Goal: Information Seeking & Learning: Check status

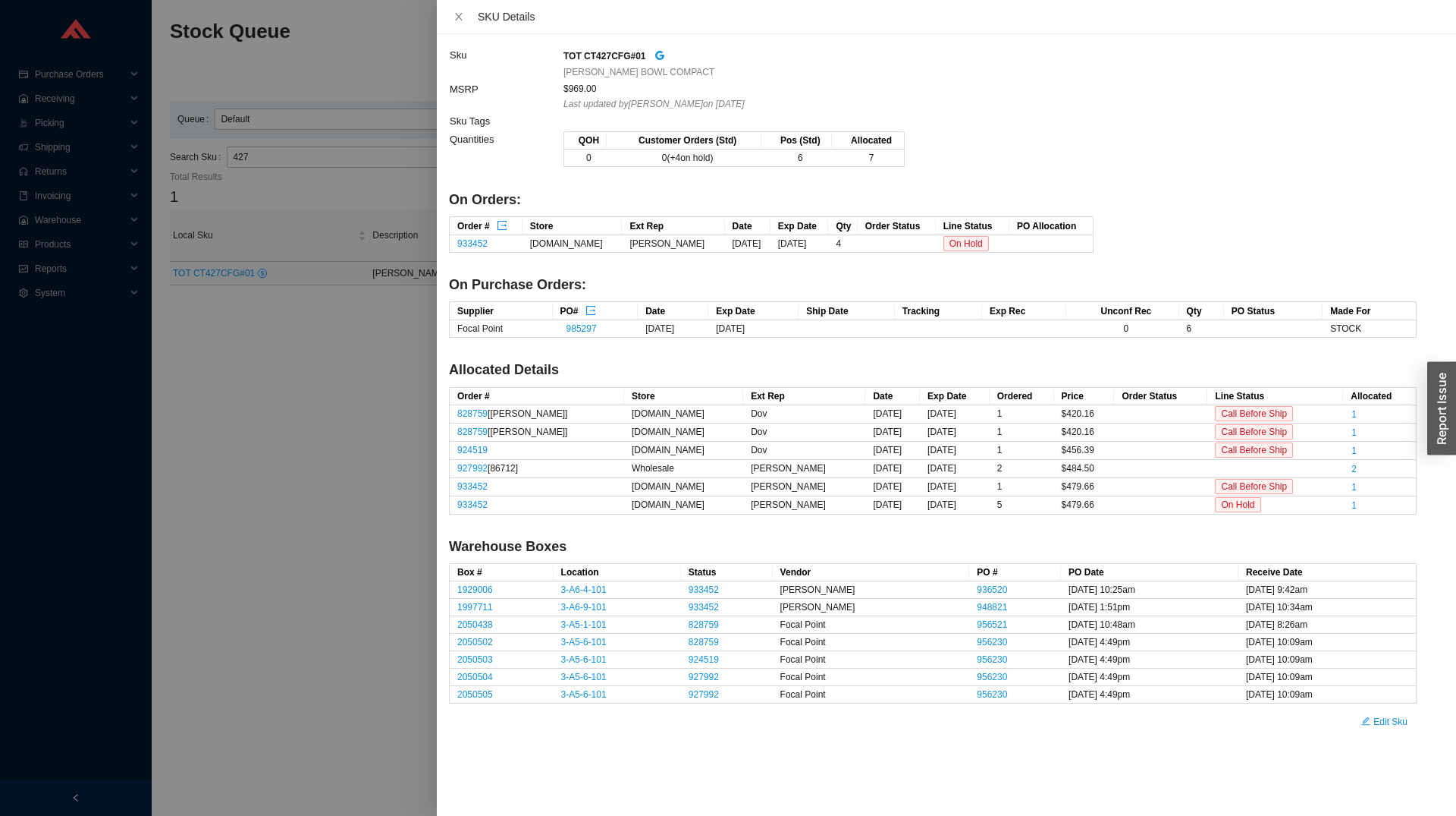
click at [330, 492] on div at bounding box center [728, 408] width 1456 height 816
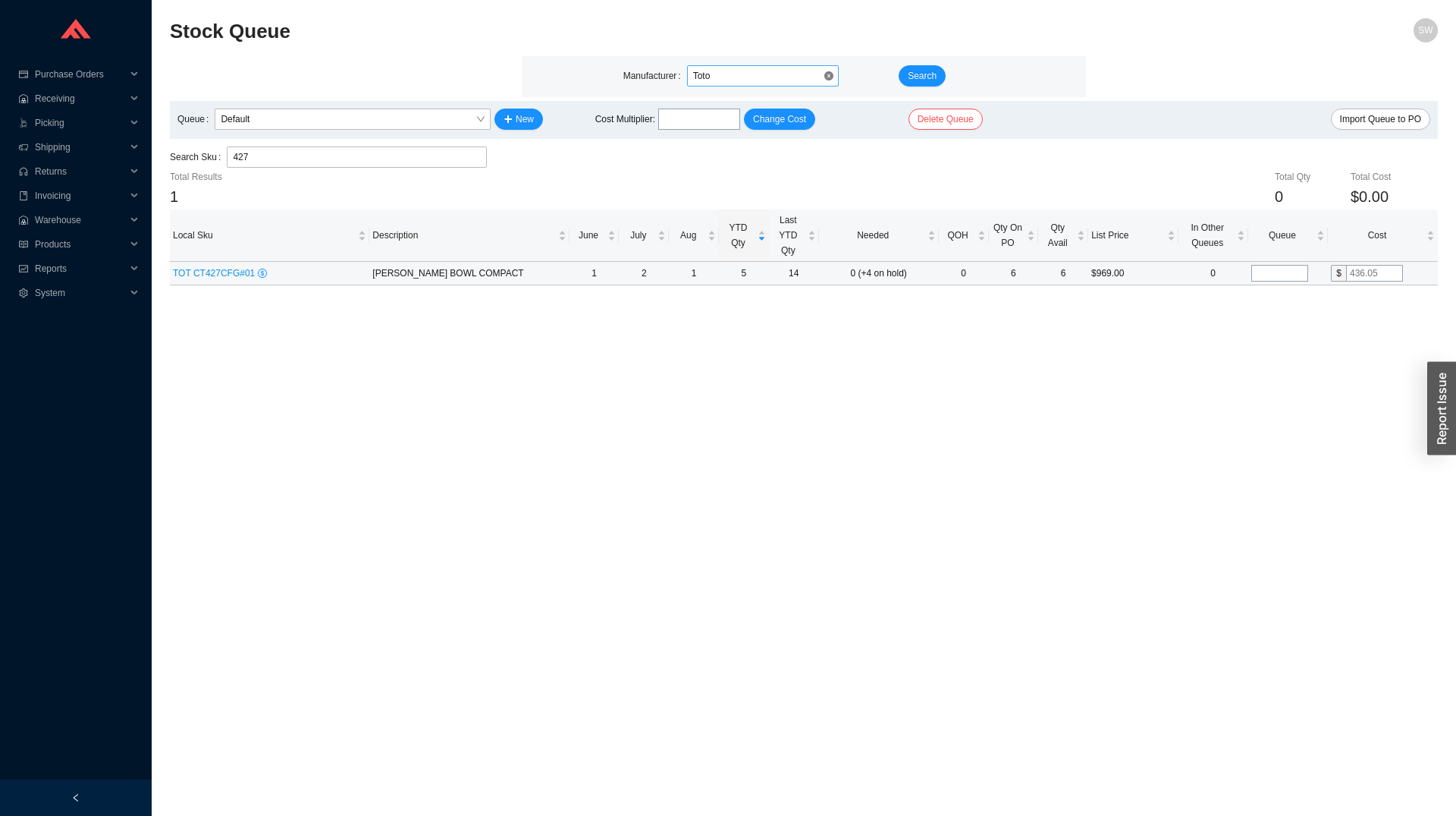
click at [742, 79] on span "Toto" at bounding box center [763, 76] width 139 height 20
type input "graff"
click at [913, 77] on span "Search" at bounding box center [922, 76] width 29 height 15
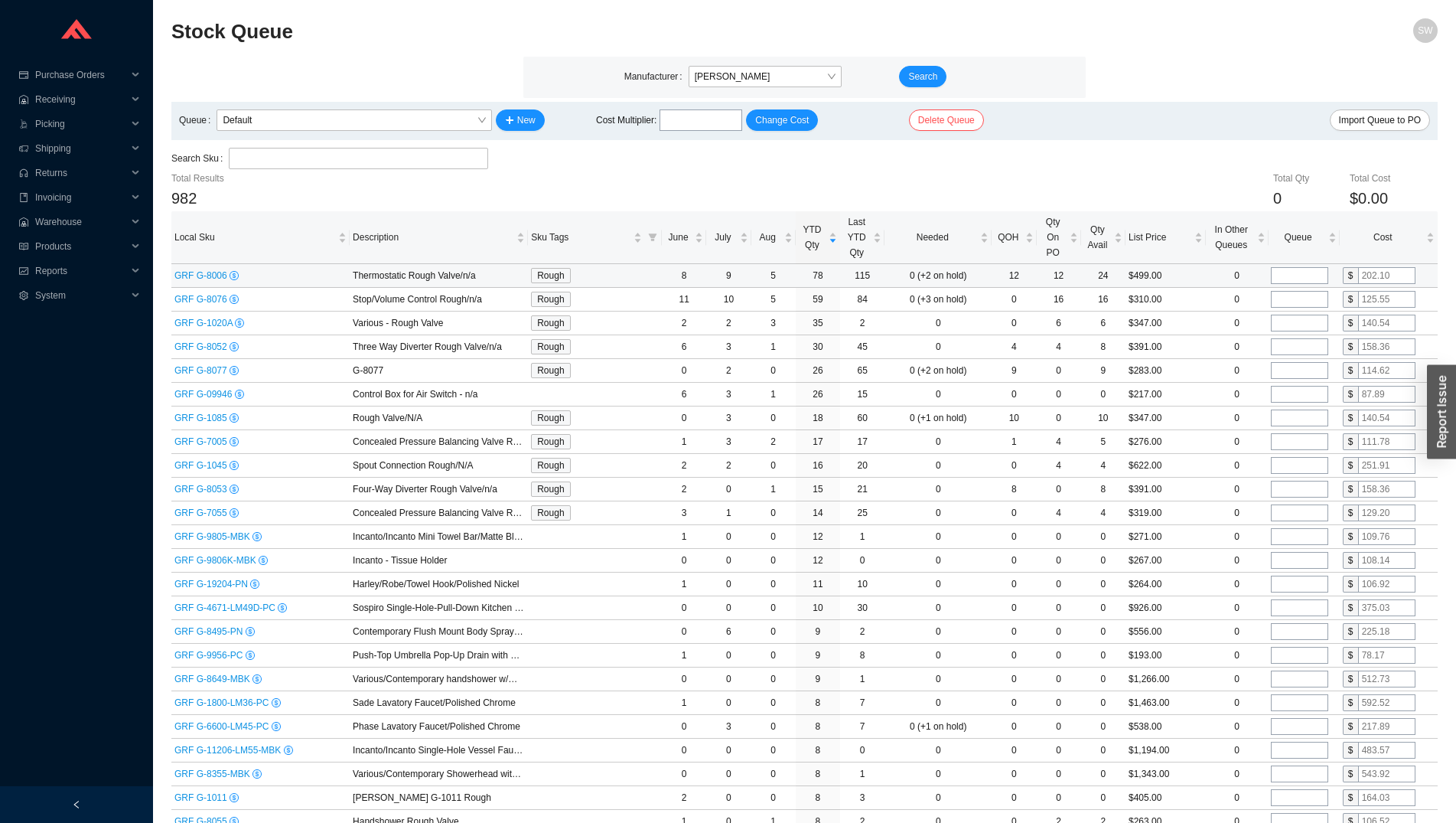
click at [220, 268] on td "GRF G-8006" at bounding box center [261, 275] width 179 height 23
click at [215, 270] on div "GRF G-8006" at bounding box center [260, 276] width 173 height 16
click at [214, 270] on span "GRF G-8006" at bounding box center [202, 275] width 55 height 10
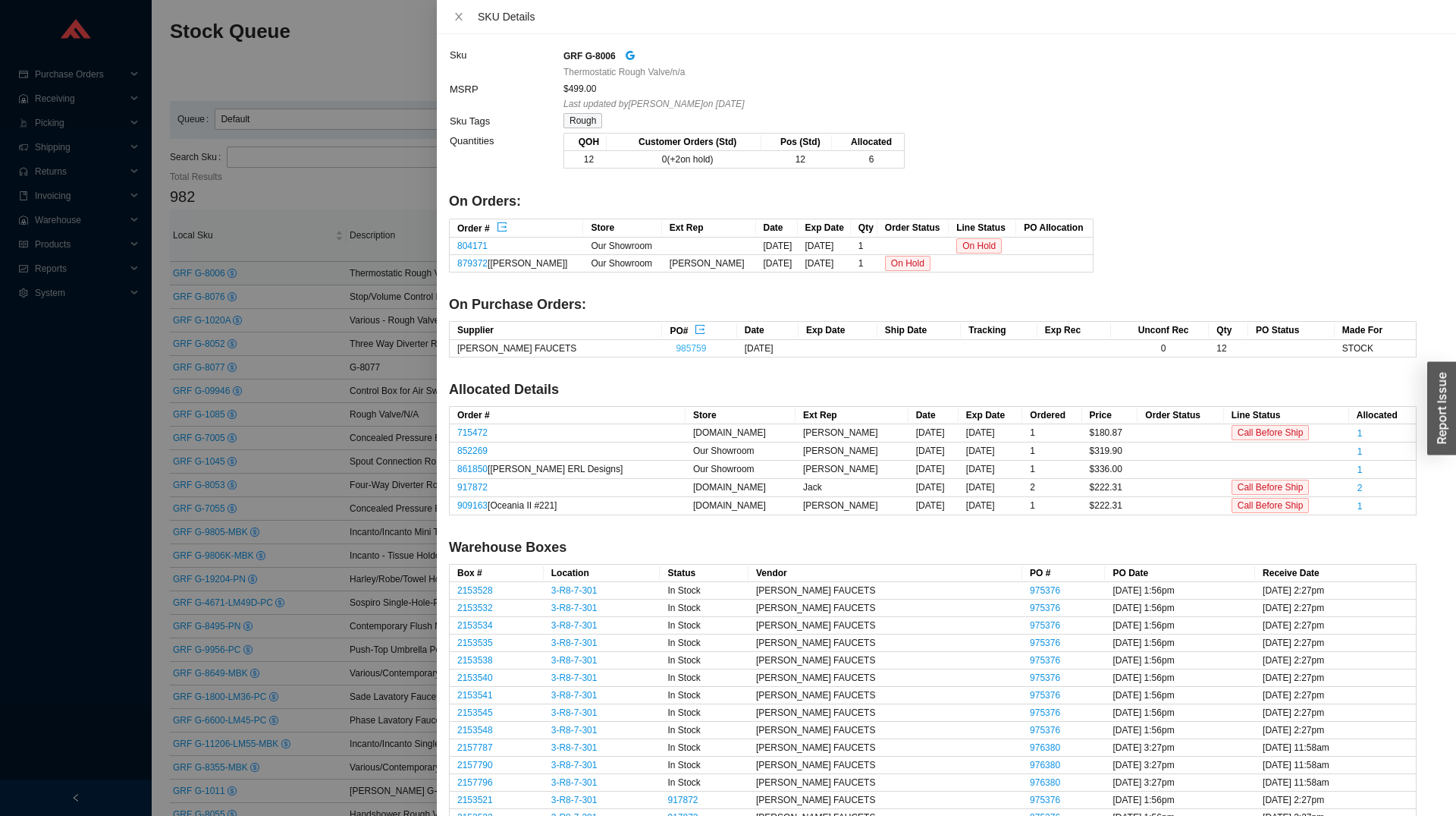
click at [676, 347] on link "985759" at bounding box center [690, 348] width 30 height 10
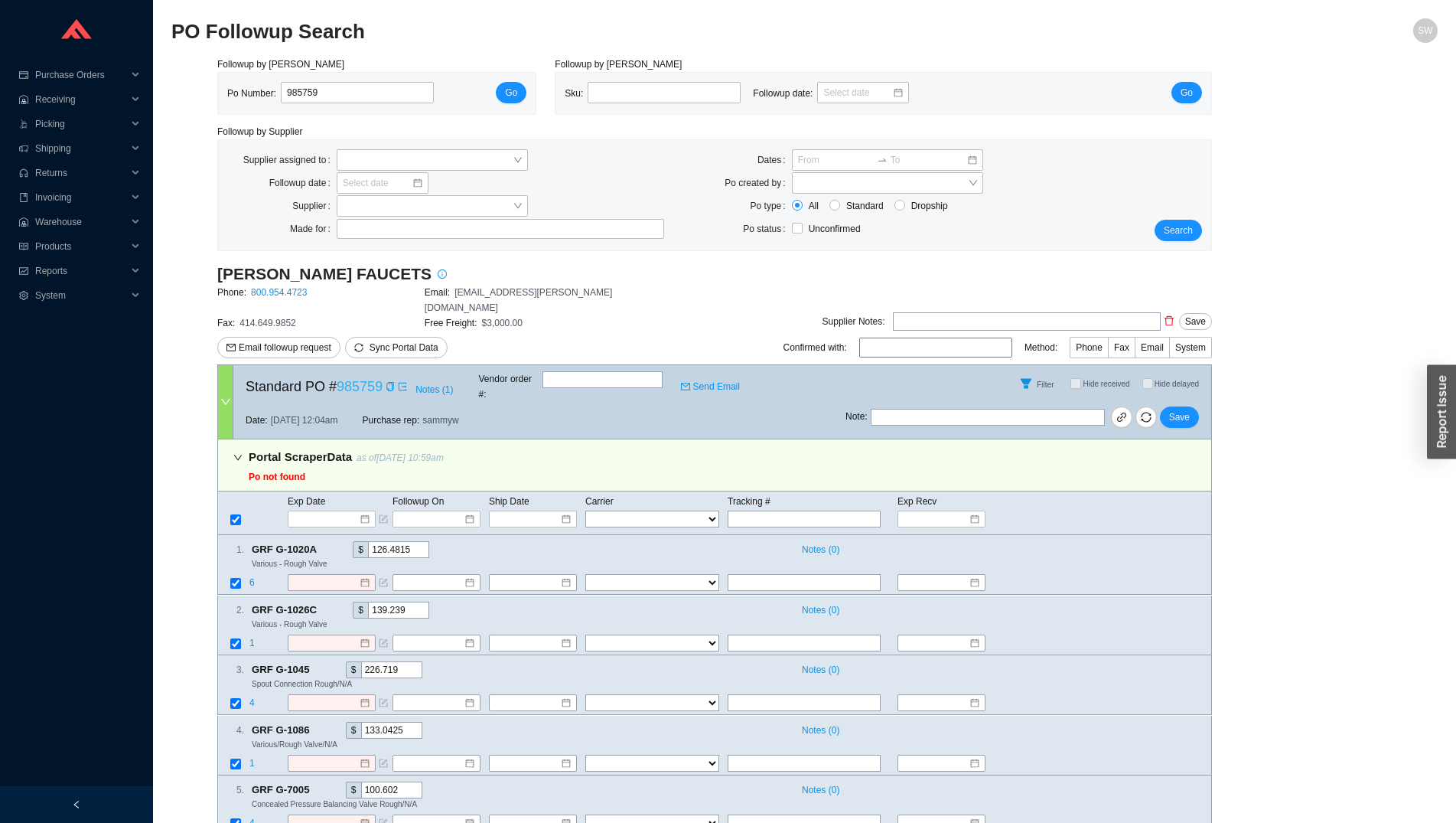
click at [343, 379] on link "985759" at bounding box center [359, 387] width 46 height 16
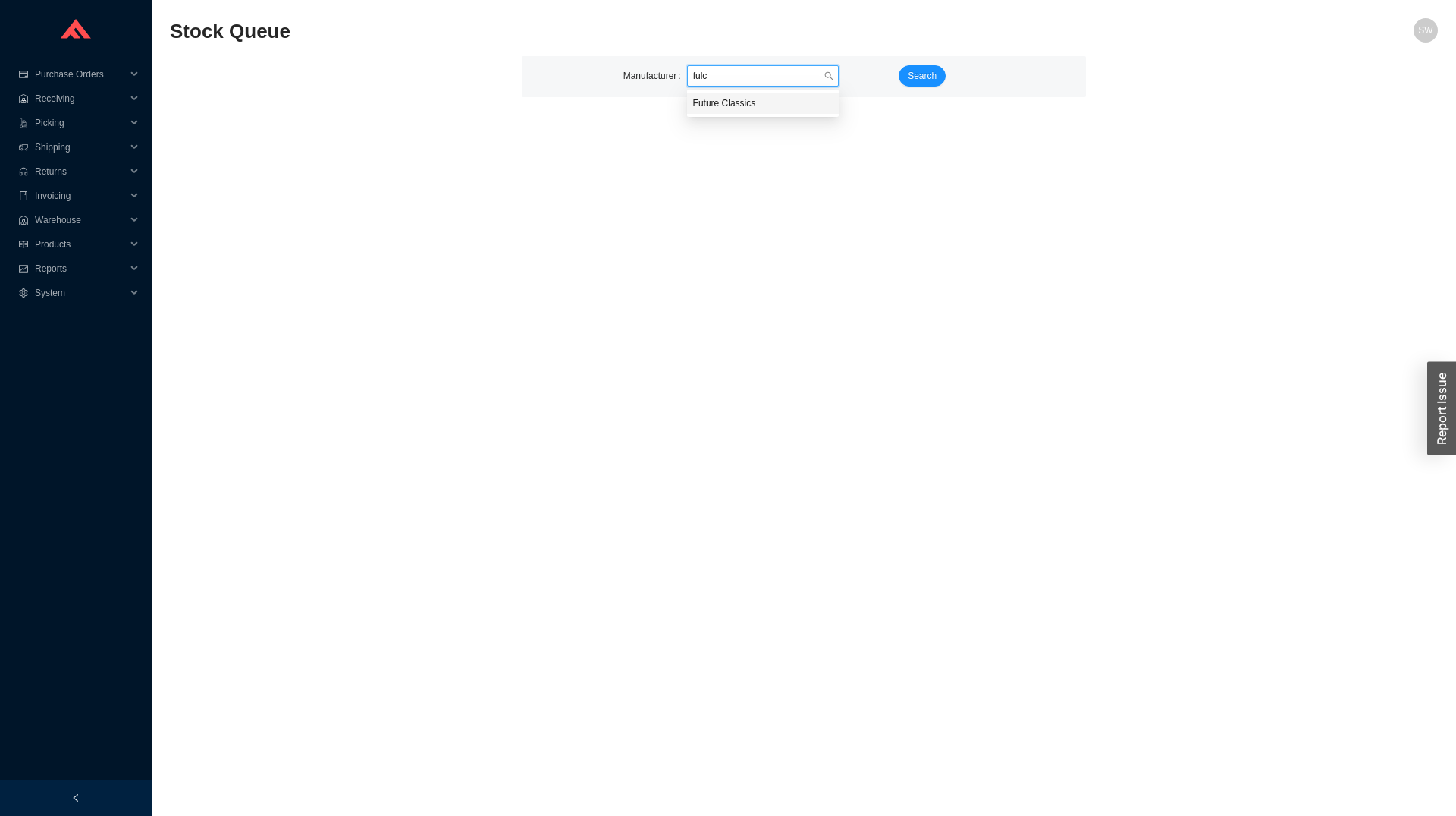
type input "fulcr"
type input "hansgr"
click at [915, 84] on button "Search" at bounding box center [922, 76] width 47 height 21
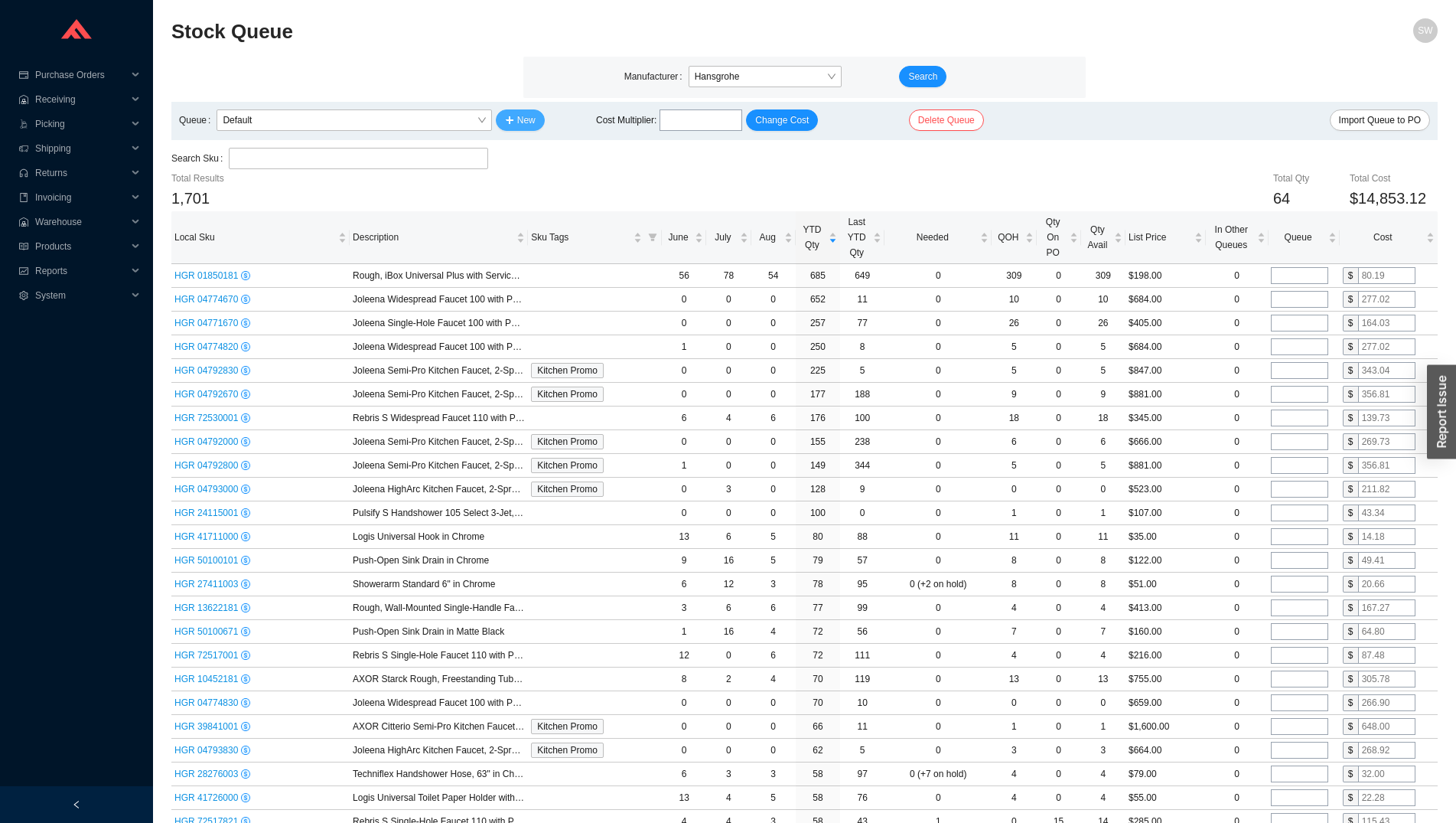
click at [518, 115] on span "New" at bounding box center [526, 121] width 18 height 16
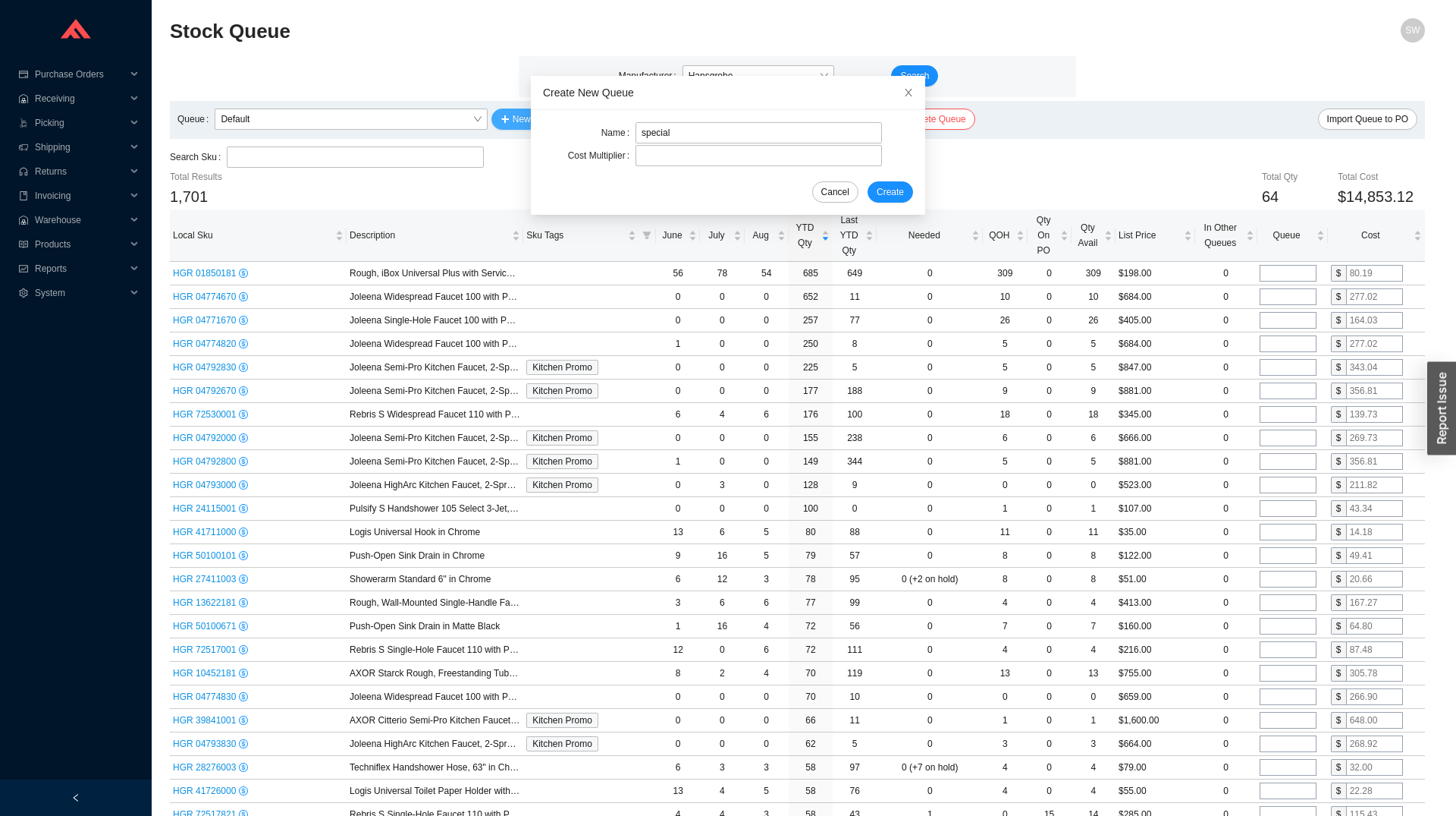
type input "special"
click at [867, 181] on button "Create" at bounding box center [890, 192] width 46 height 21
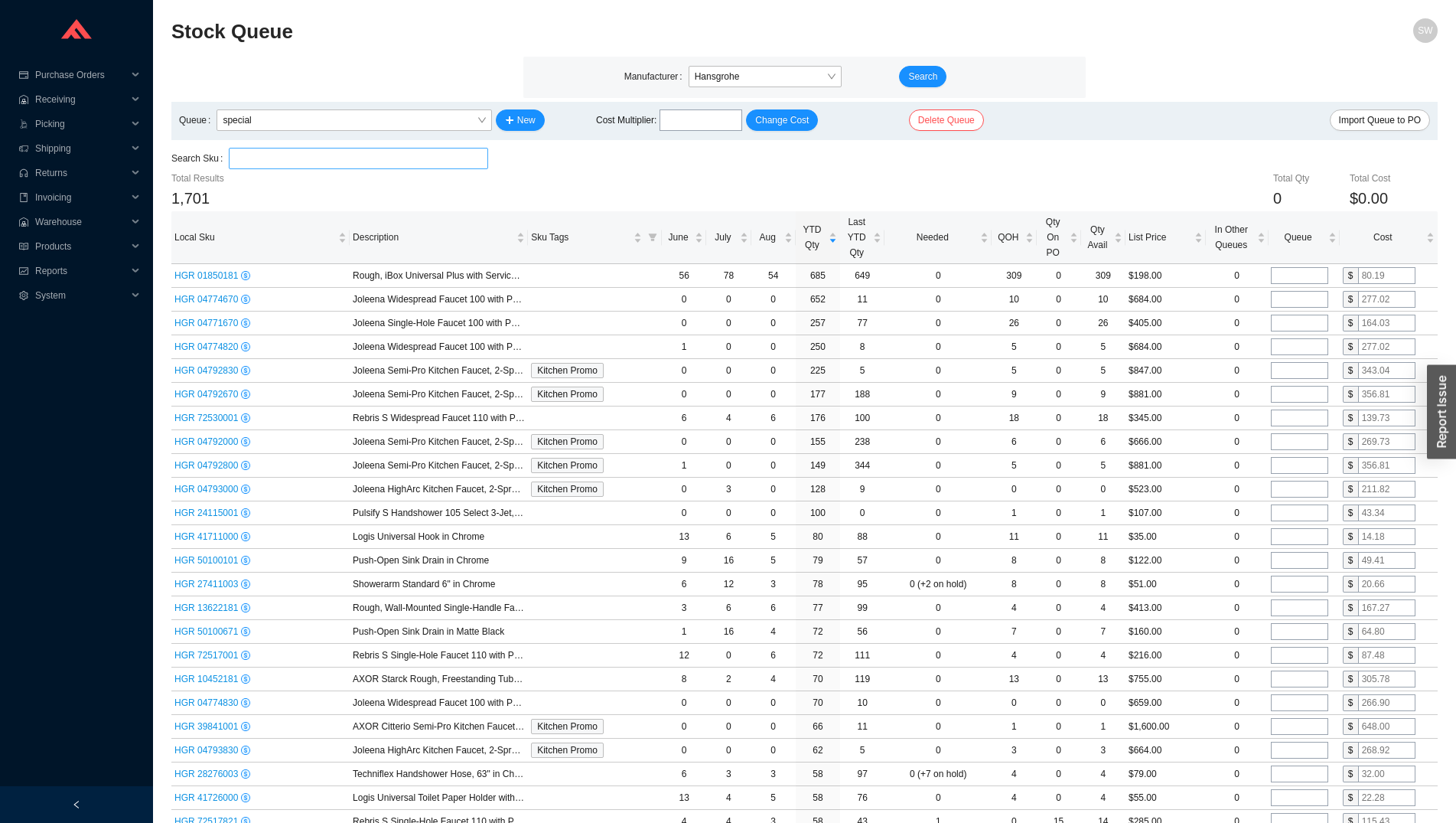
click at [261, 158] on input "search" at bounding box center [358, 158] width 246 height 20
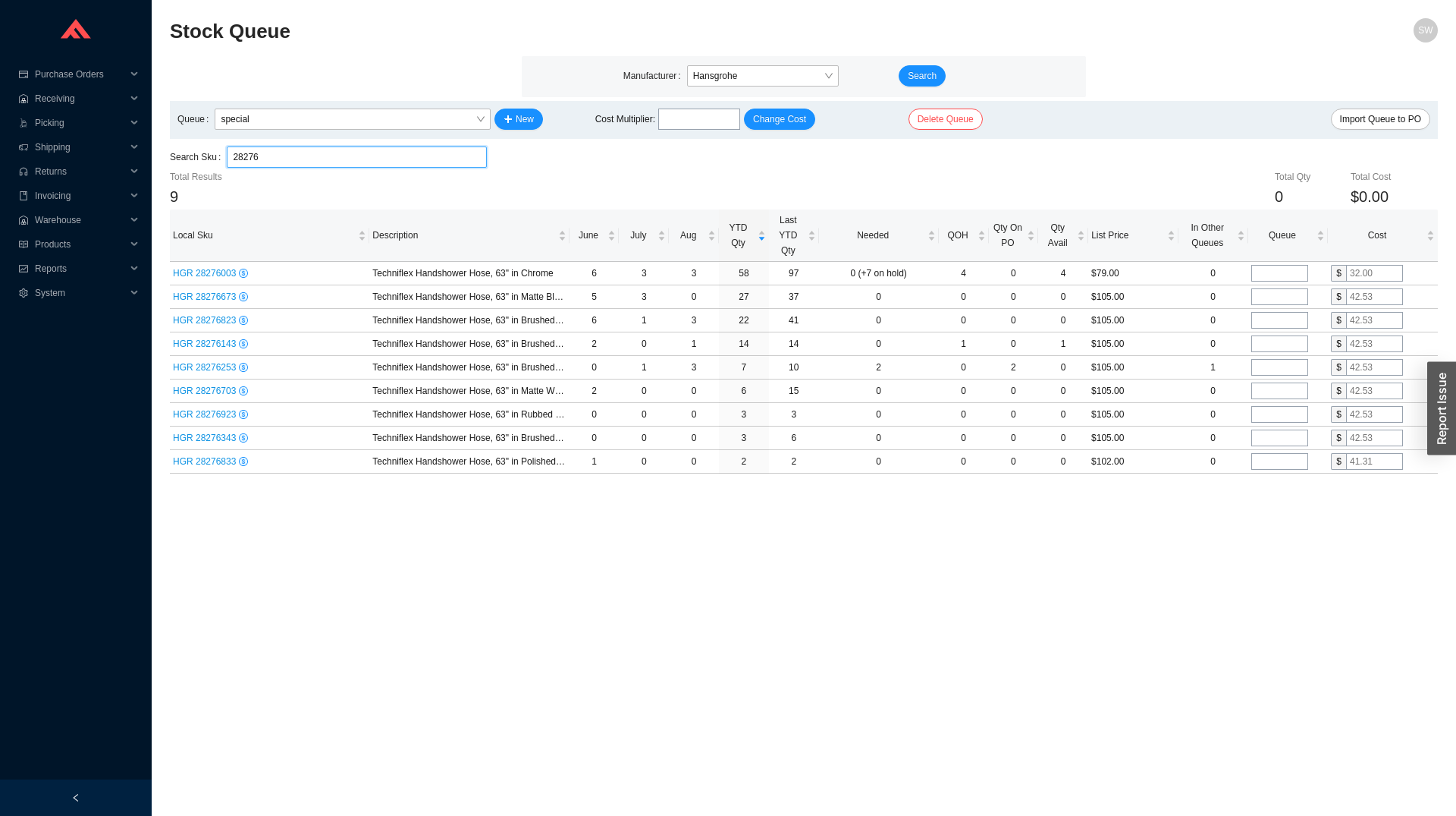
type input "28276"
click at [1283, 273] on input "tel" at bounding box center [1280, 273] width 57 height 16
type input "25"
click at [1269, 292] on input "tel" at bounding box center [1280, 296] width 57 height 16
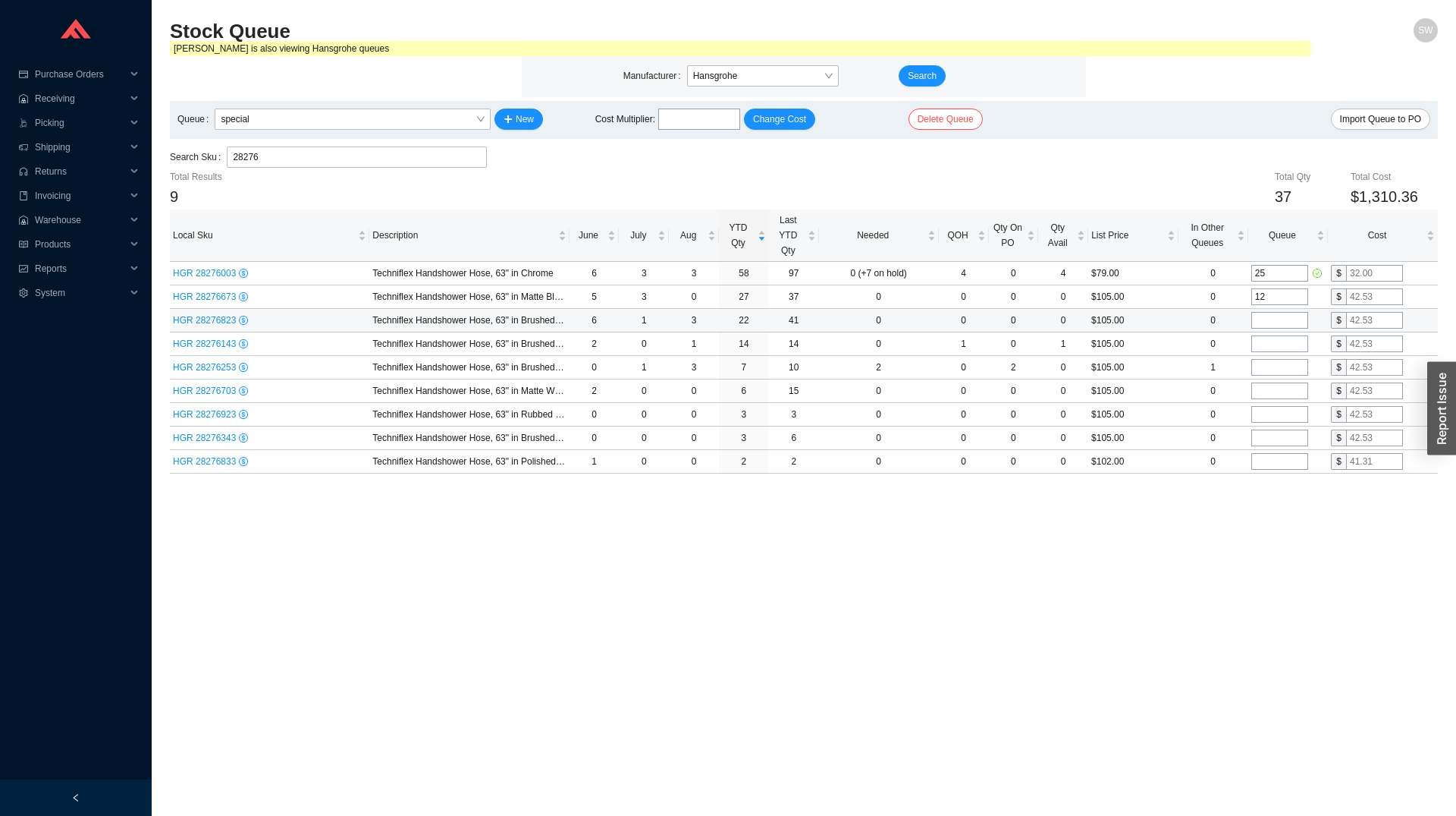
type input "12"
click at [1263, 320] on input "tel" at bounding box center [1280, 320] width 57 height 16
click at [1275, 322] on input "tel" at bounding box center [1280, 320] width 57 height 16
type input "10"
click at [1270, 347] on input "tel" at bounding box center [1280, 343] width 57 height 16
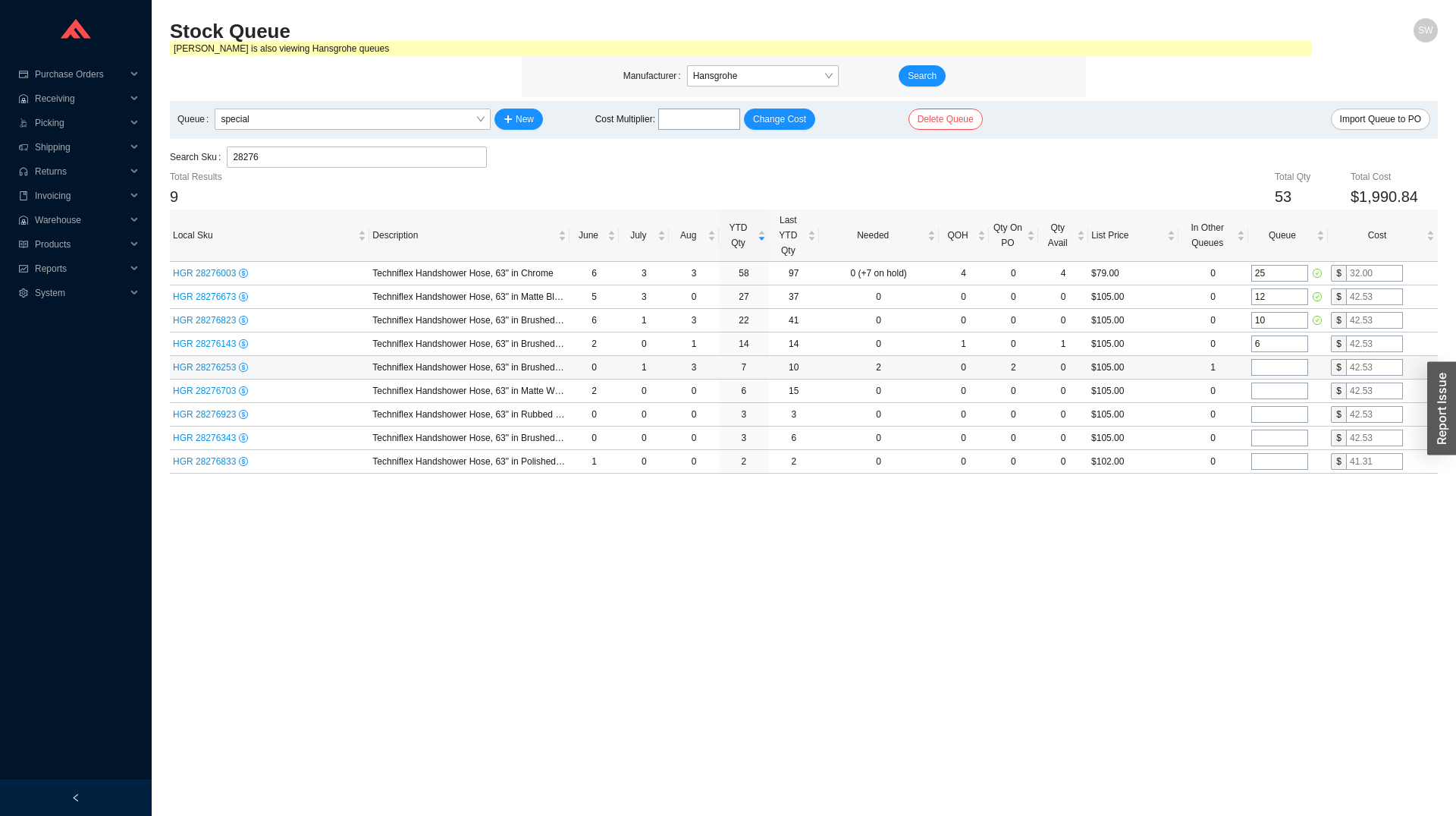
type input "6"
click at [1268, 374] on input "tel" at bounding box center [1280, 366] width 57 height 16
type input "4"
click at [1280, 392] on input "tel" at bounding box center [1280, 390] width 57 height 16
type input "2"
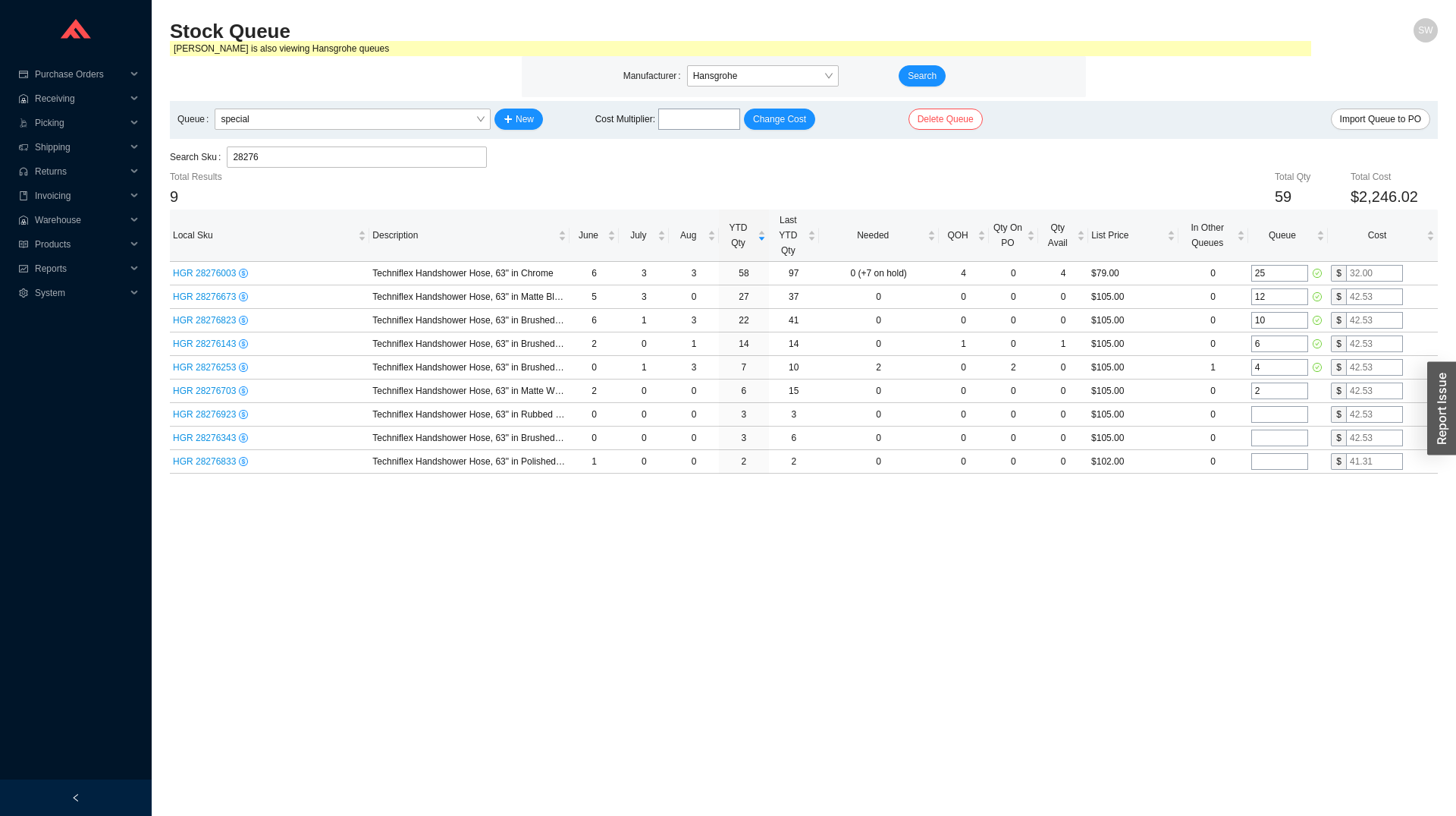
click at [1190, 591] on main "Stock Queue SW [PERSON_NAME] is also viewing Hansgrohe queues Manufacturer Hans…" at bounding box center [804, 416] width 1268 height 797
click at [293, 158] on input "28276" at bounding box center [357, 156] width 248 height 20
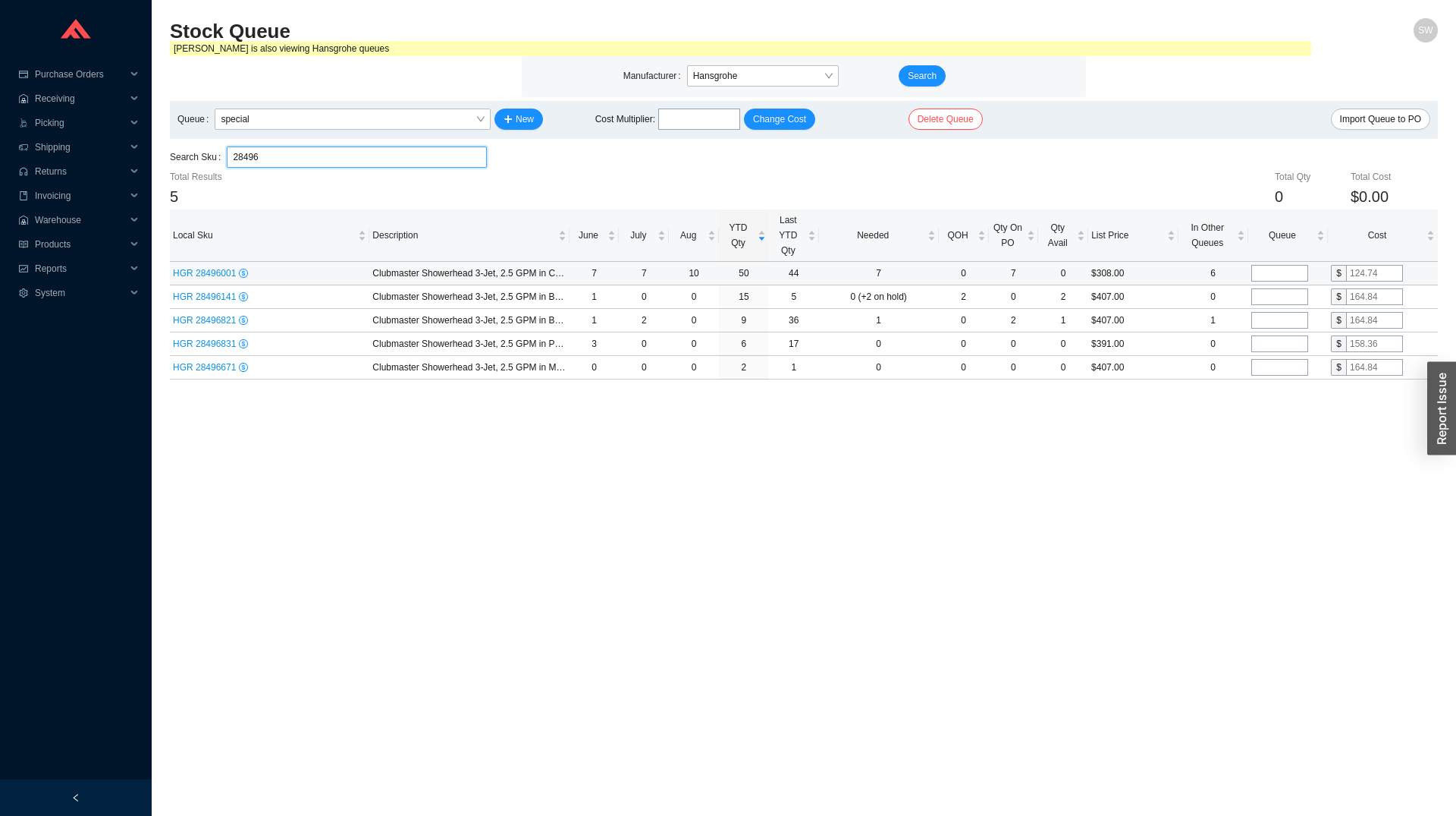
type input "28496"
click at [1272, 275] on input "tel" at bounding box center [1280, 273] width 57 height 16
click at [1273, 277] on input "24" at bounding box center [1280, 273] width 57 height 16
click at [1273, 278] on input "24" at bounding box center [1280, 273] width 57 height 16
type input "20"
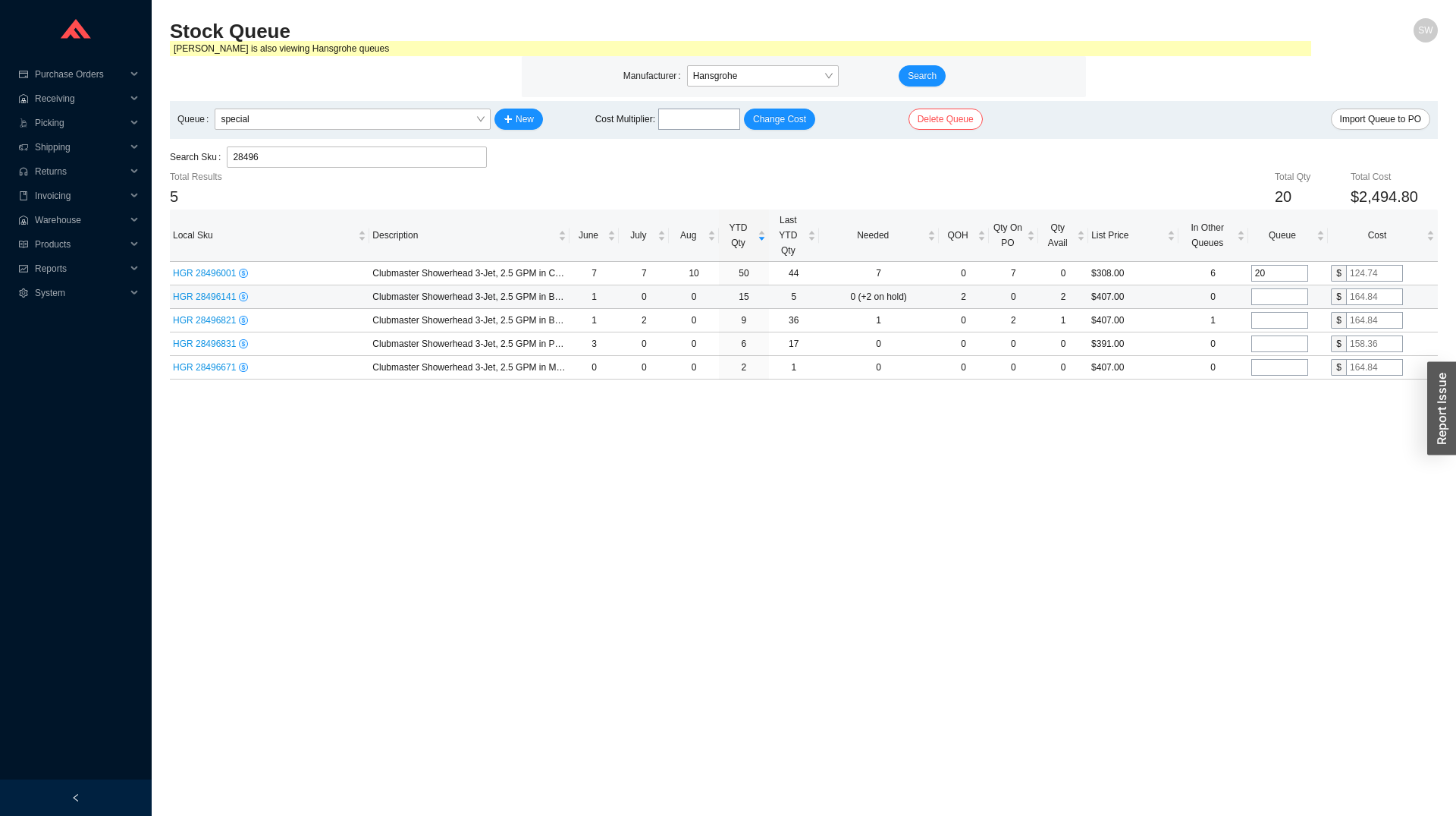
click at [1270, 298] on input "tel" at bounding box center [1280, 296] width 57 height 16
type input "4"
click at [1268, 322] on input "tel" at bounding box center [1280, 320] width 57 height 16
type input "3"
click at [1271, 345] on input "tel" at bounding box center [1280, 343] width 57 height 16
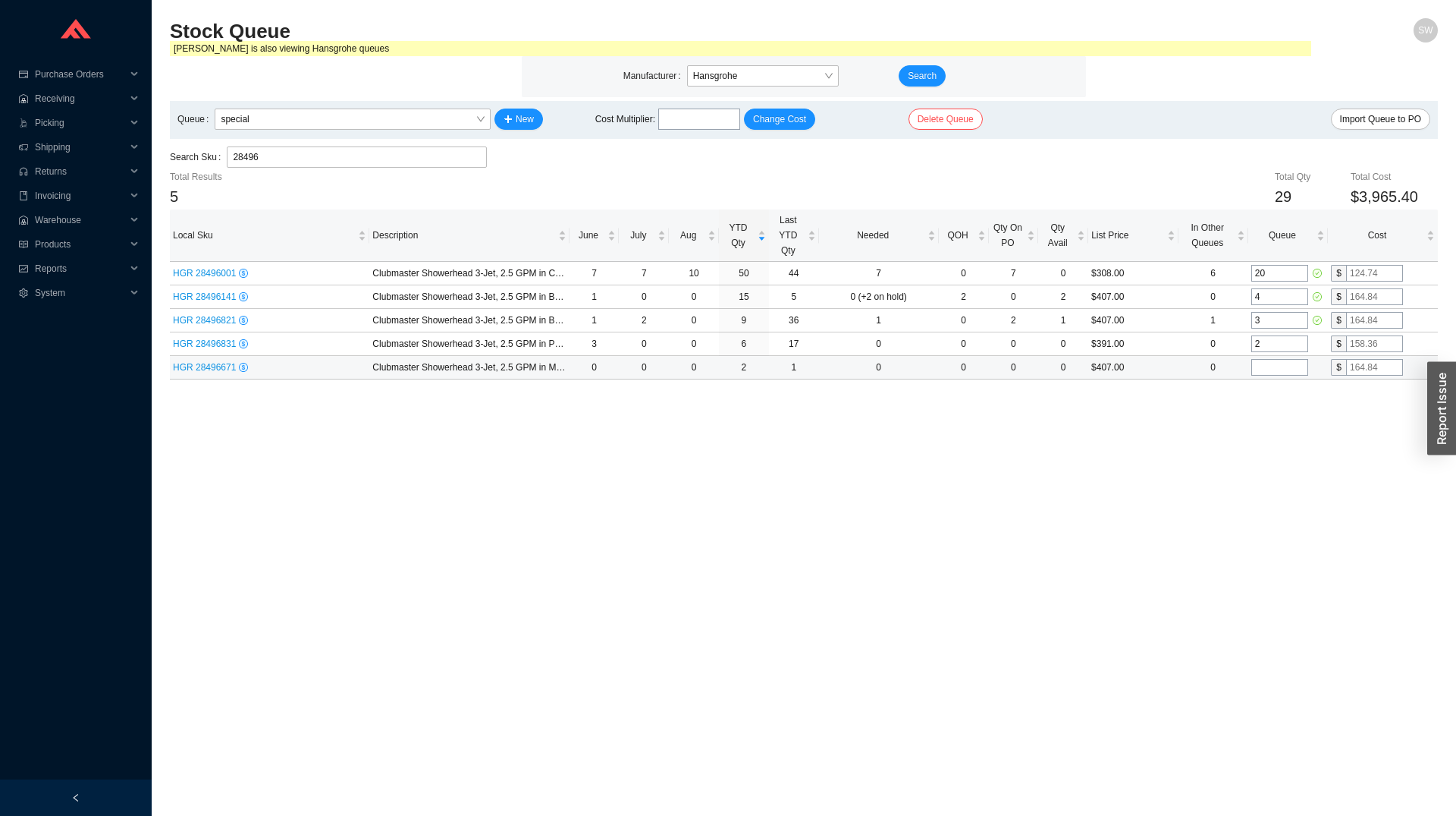
type input "2"
click at [1253, 372] on input "tel" at bounding box center [1280, 366] width 57 height 16
type input "2"
click at [1178, 435] on main "Stock Queue SW [PERSON_NAME] is also viewing Hansgrohe queues Manufacturer Hans…" at bounding box center [804, 416] width 1268 height 797
click at [260, 148] on input "28496" at bounding box center [357, 156] width 248 height 20
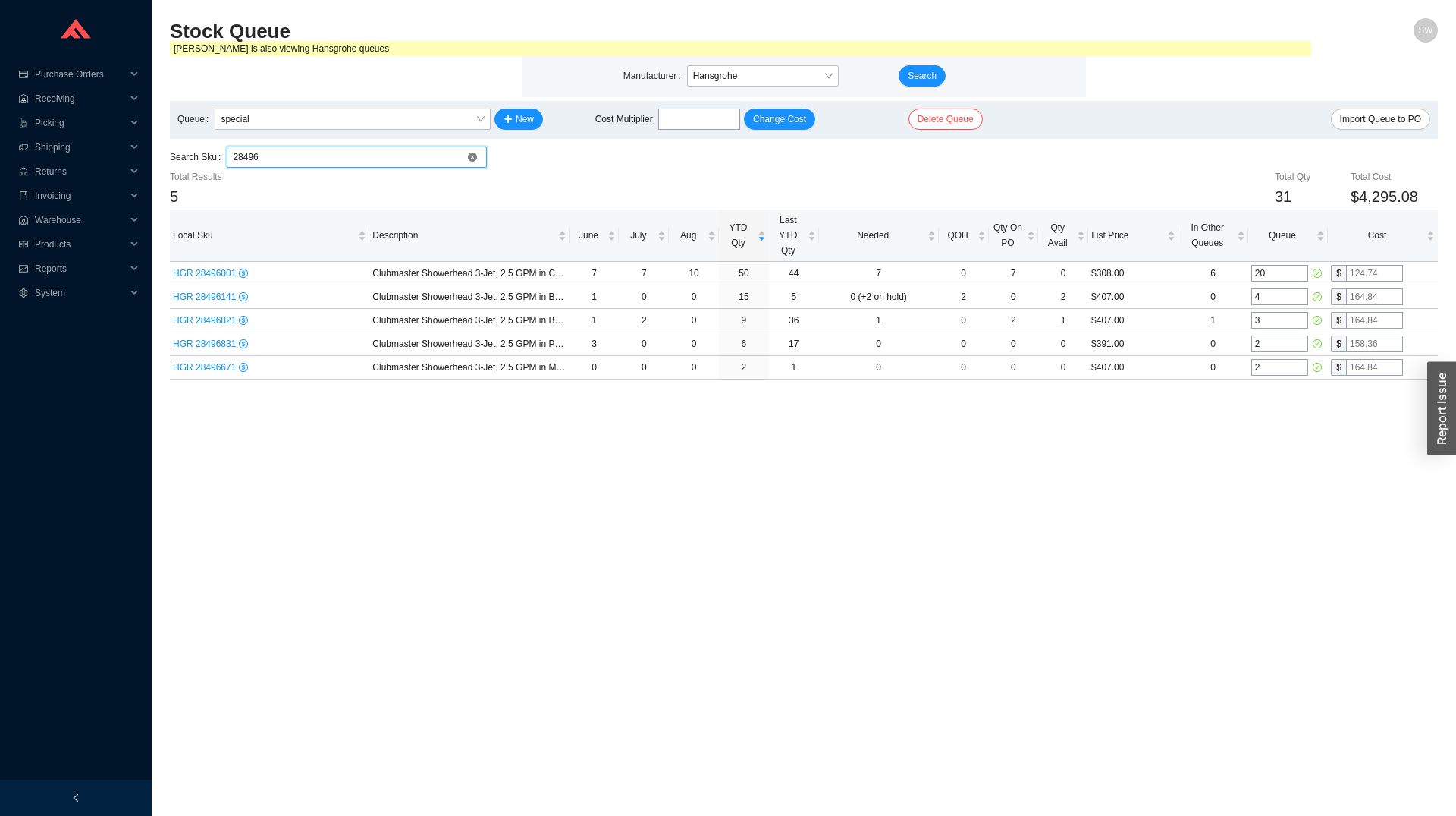
click at [260, 148] on input "28496" at bounding box center [357, 156] width 248 height 20
paste input "274000"
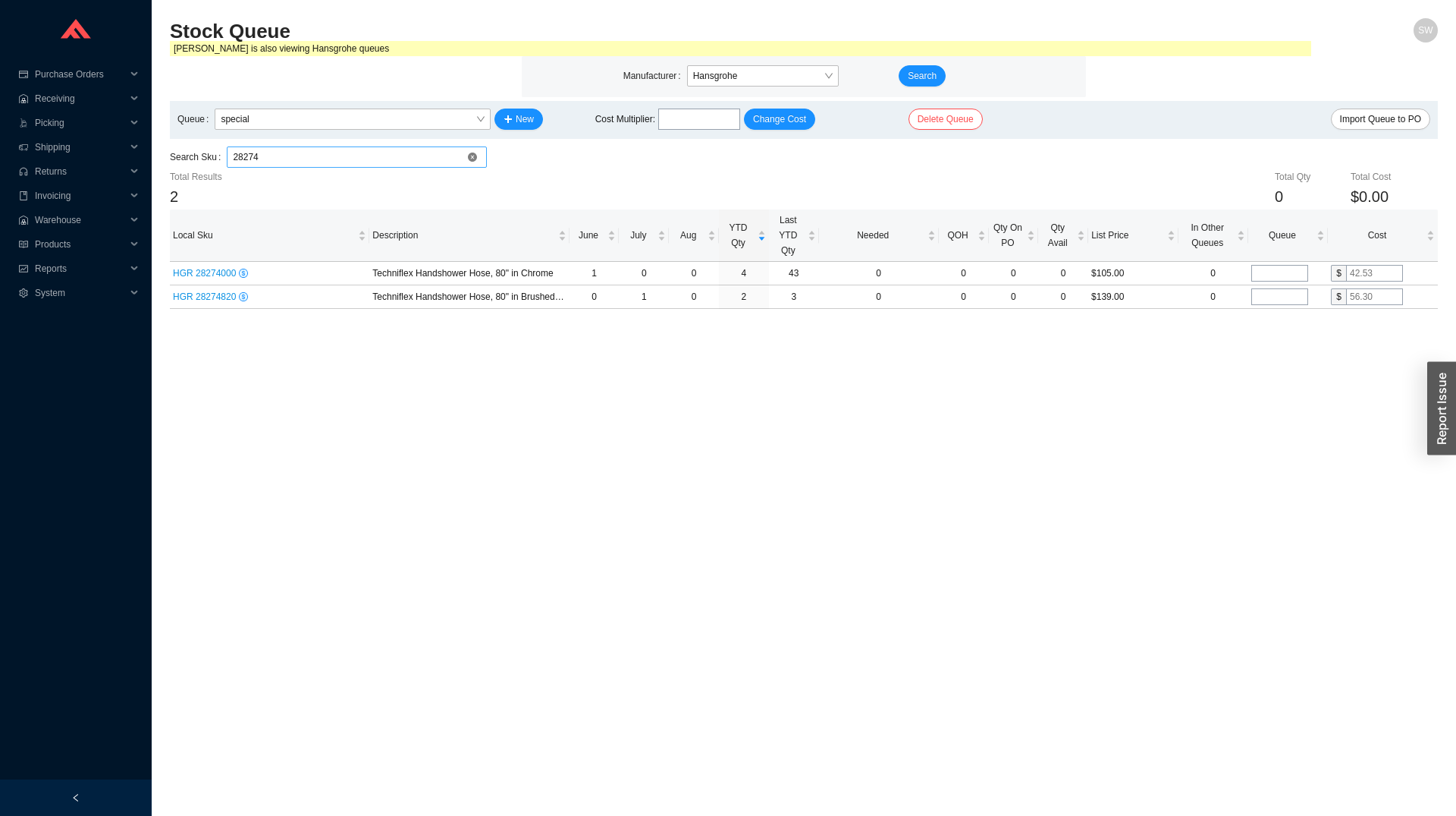
click at [364, 158] on input "28274" at bounding box center [357, 156] width 248 height 20
paste input "31080001"
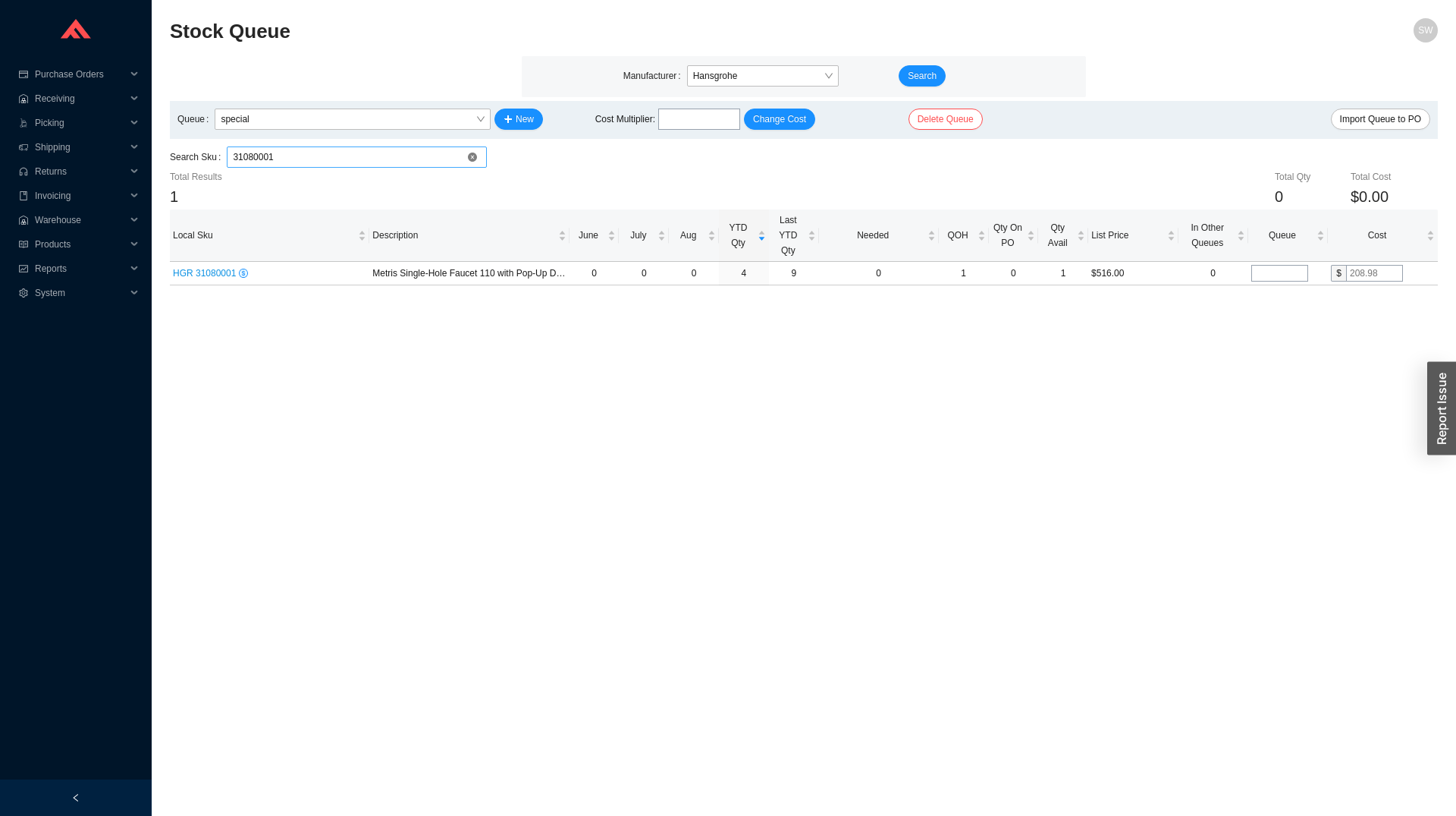
click at [366, 162] on input "31080001" at bounding box center [357, 156] width 248 height 20
paste input "04369000"
click at [319, 163] on input "04369000" at bounding box center [357, 156] width 248 height 20
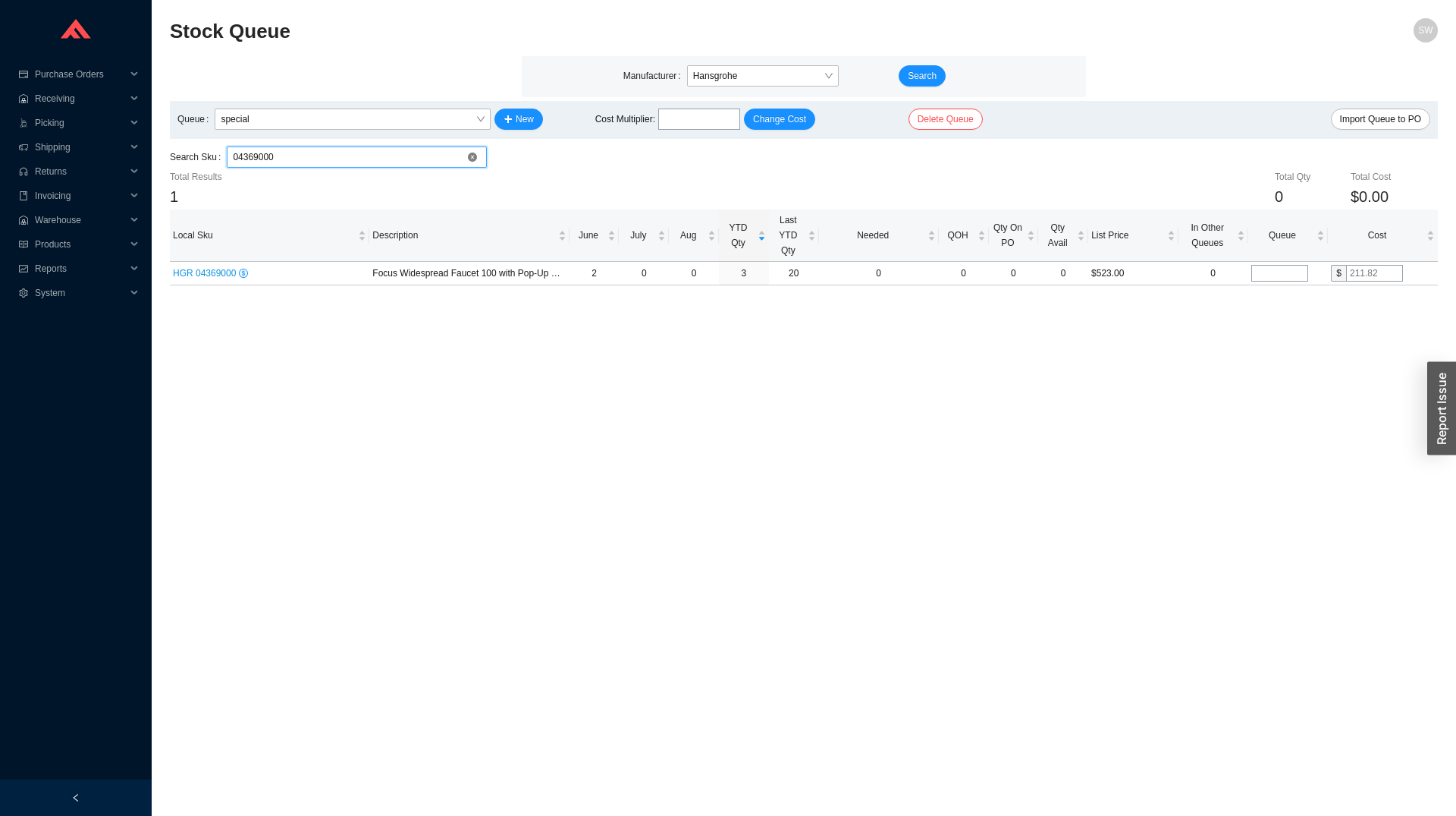
click at [319, 163] on input "04369000" at bounding box center [357, 156] width 248 height 20
click at [319, 162] on input "04369000" at bounding box center [357, 156] width 248 height 20
paste input "71222001"
click at [178, 270] on span "HGR 71222001 (Discontinued)" at bounding box center [235, 273] width 125 height 10
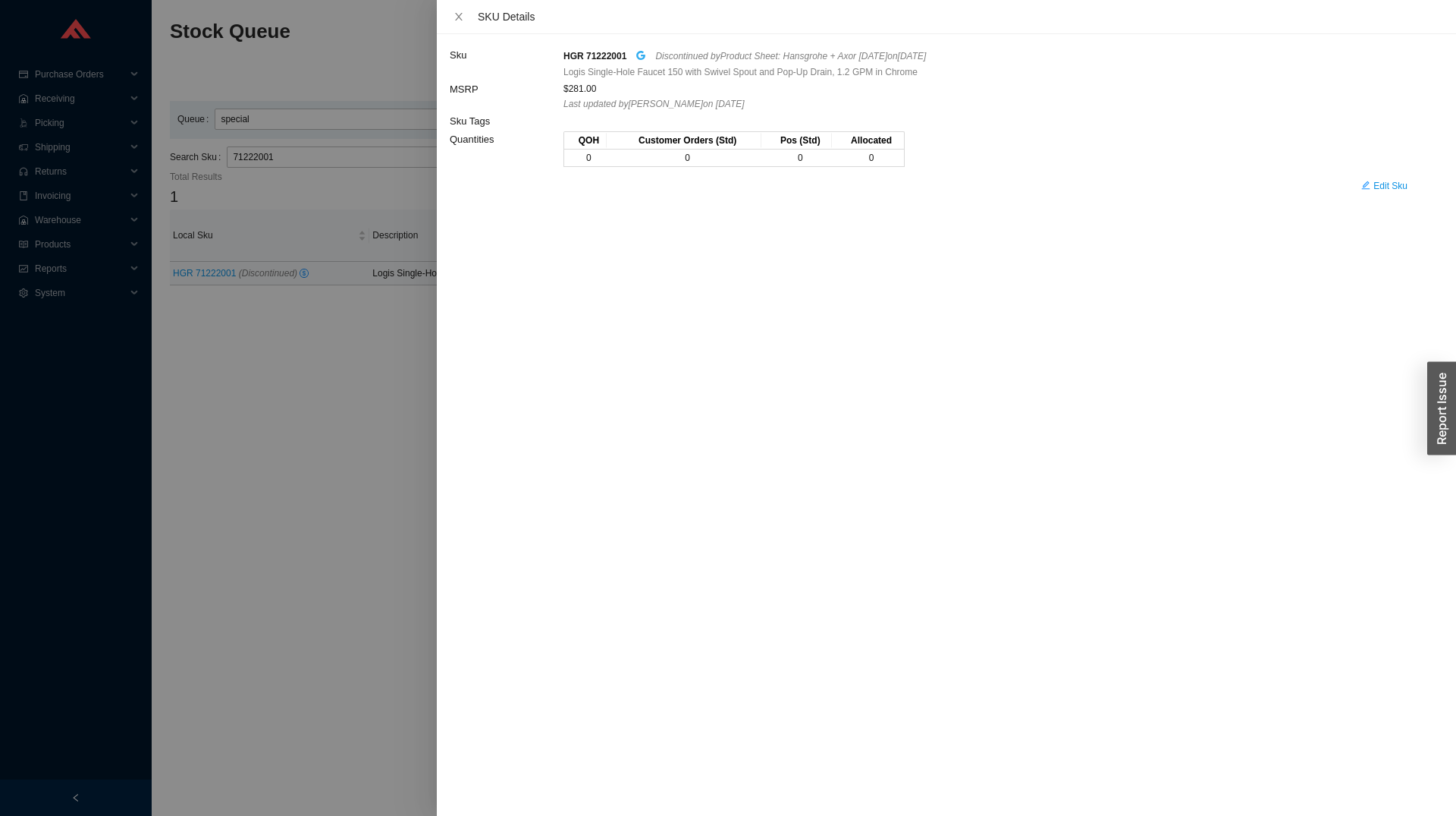
click at [638, 53] on icon "google" at bounding box center [641, 55] width 9 height 9
click at [344, 406] on div at bounding box center [728, 408] width 1456 height 816
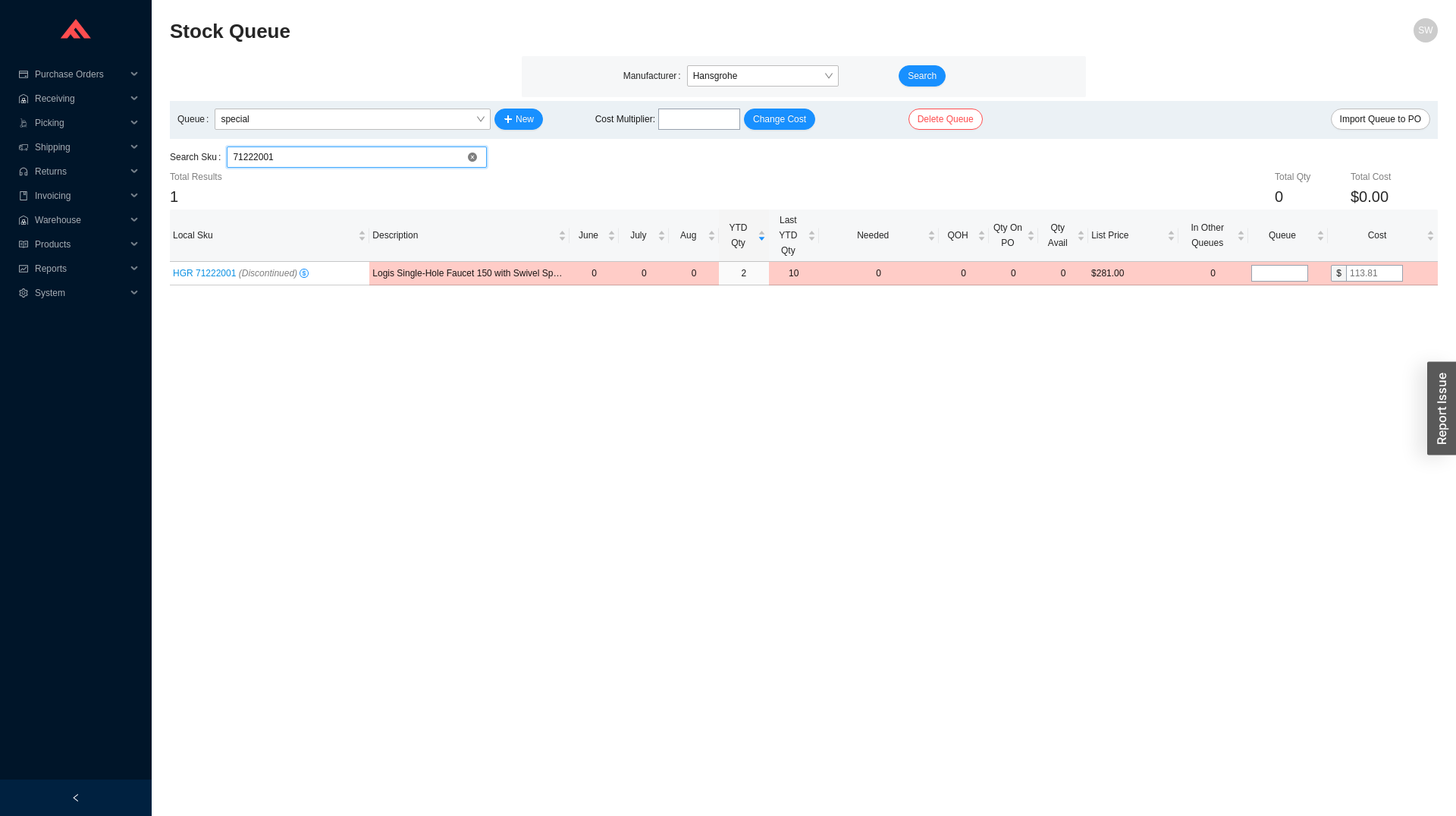
click at [310, 157] on input "71222001" at bounding box center [357, 156] width 248 height 20
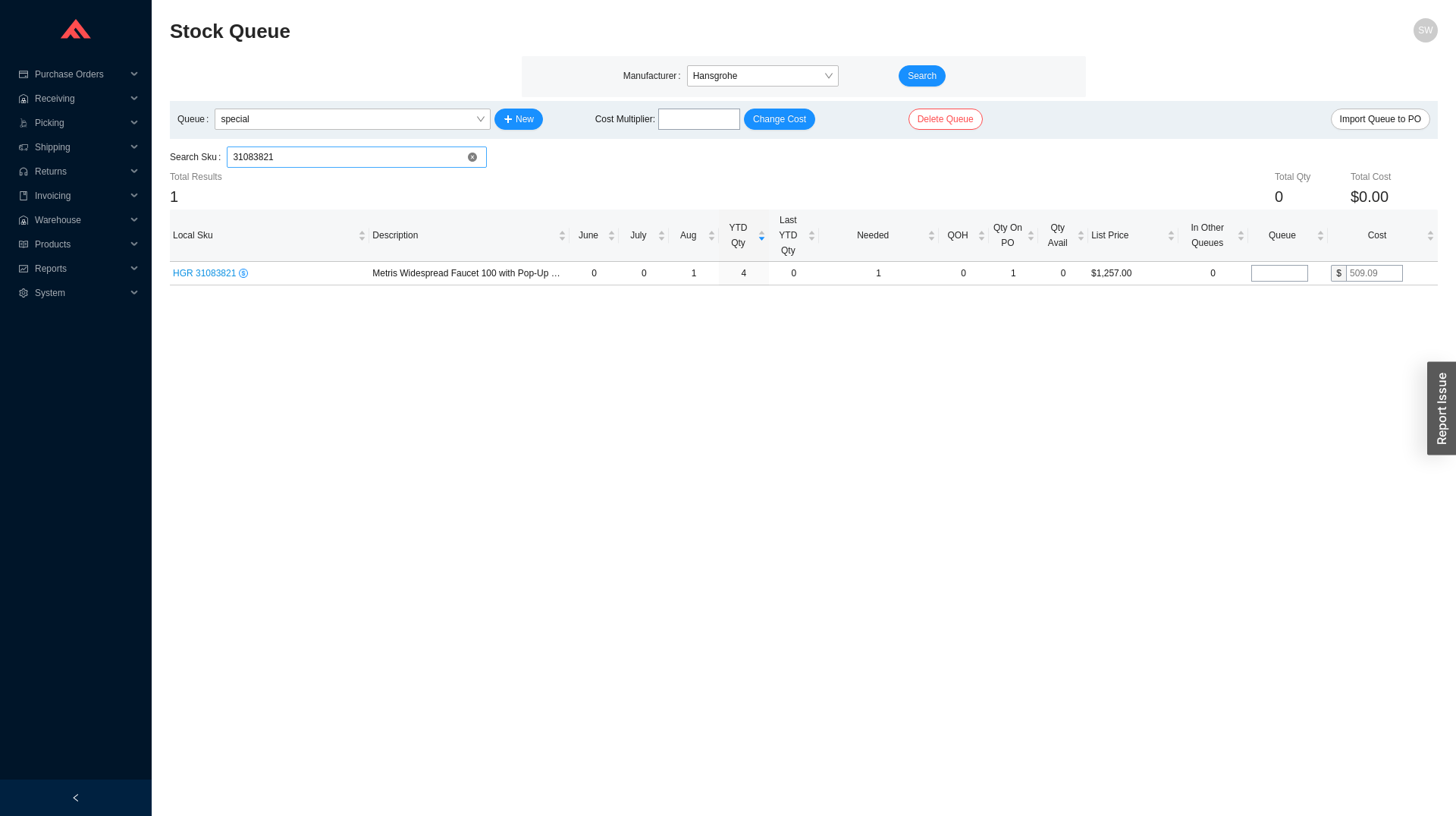
click at [354, 166] on input "31083821" at bounding box center [357, 156] width 248 height 20
paste input "04073000"
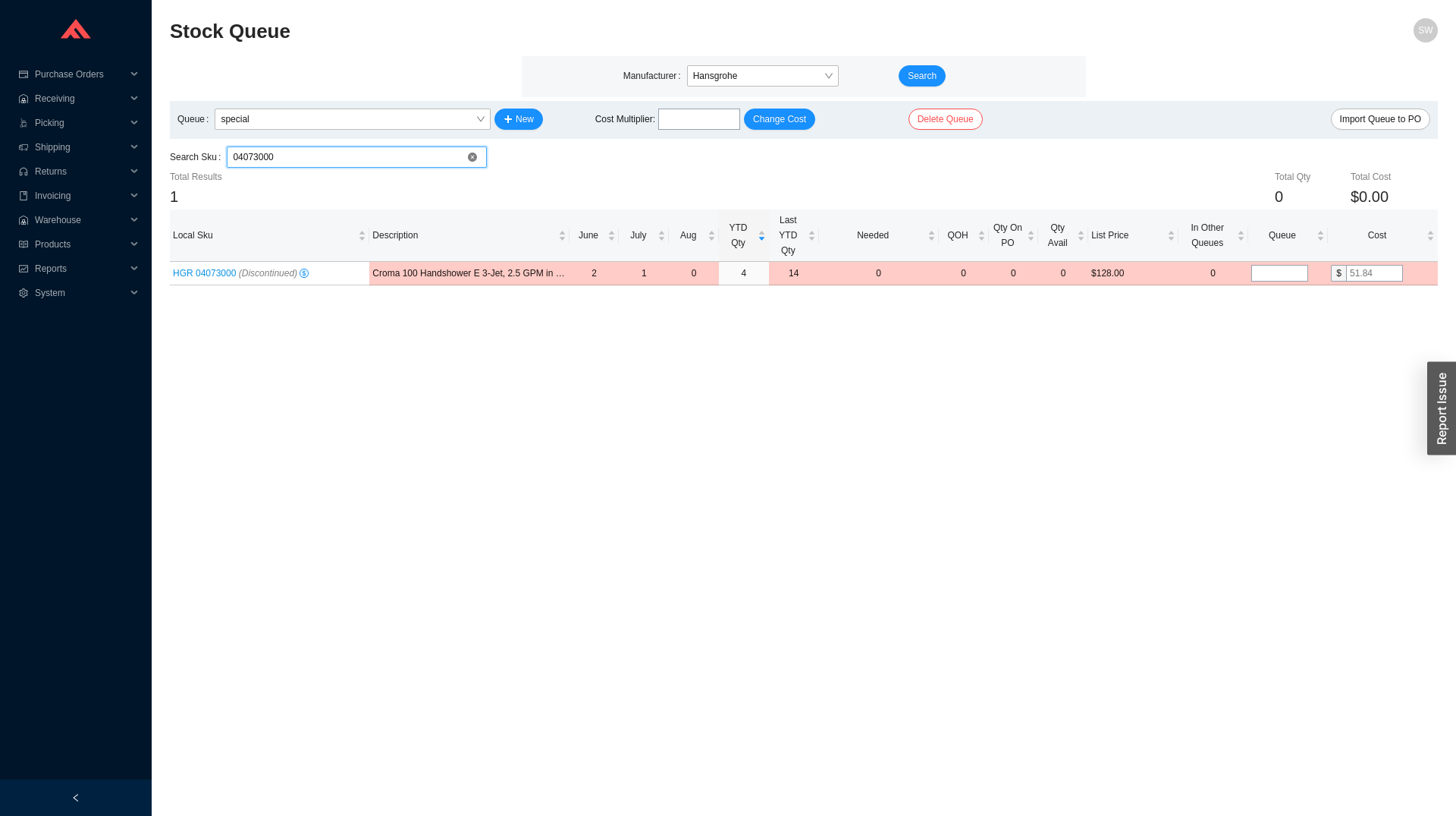
click at [362, 163] on input "04073000" at bounding box center [357, 156] width 248 height 20
paste input "04387000"
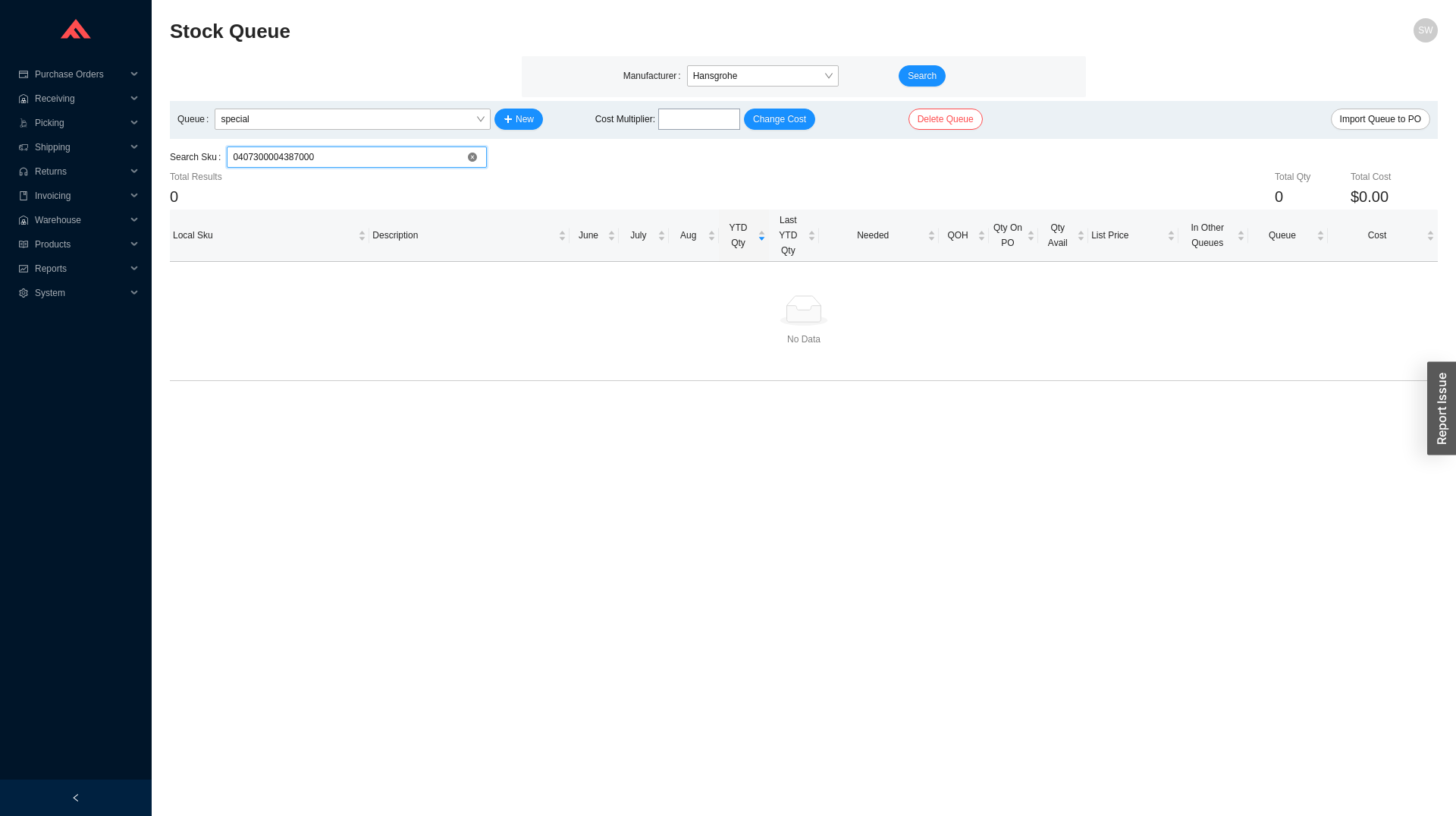
click at [361, 163] on input "0407300004387000" at bounding box center [357, 156] width 248 height 20
paste input "search"
click at [314, 158] on input "04387000" at bounding box center [357, 156] width 248 height 20
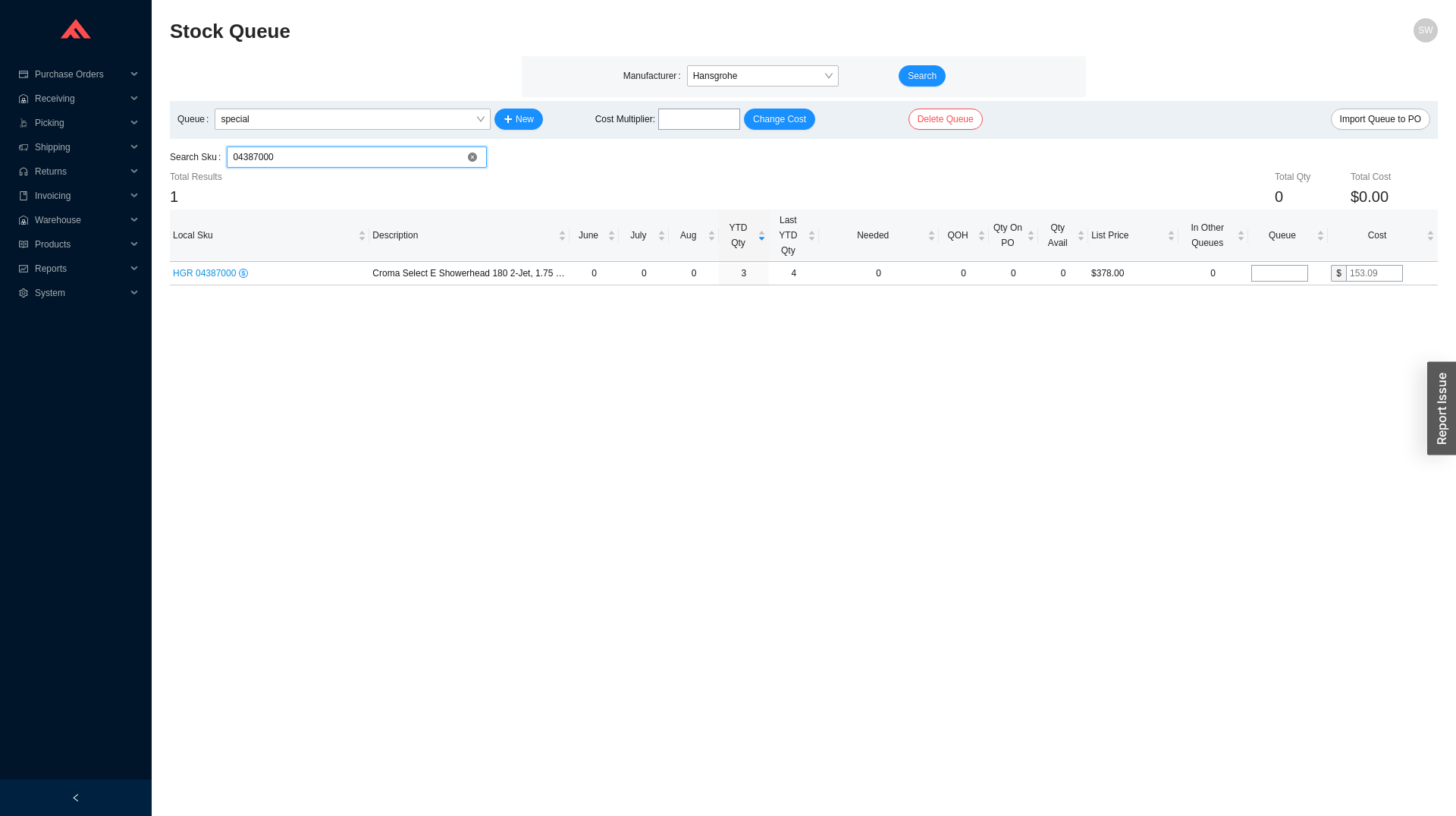
click at [314, 158] on input "04387000" at bounding box center [357, 156] width 248 height 20
paste input "925"
click at [287, 151] on input "04925000" at bounding box center [357, 156] width 248 height 20
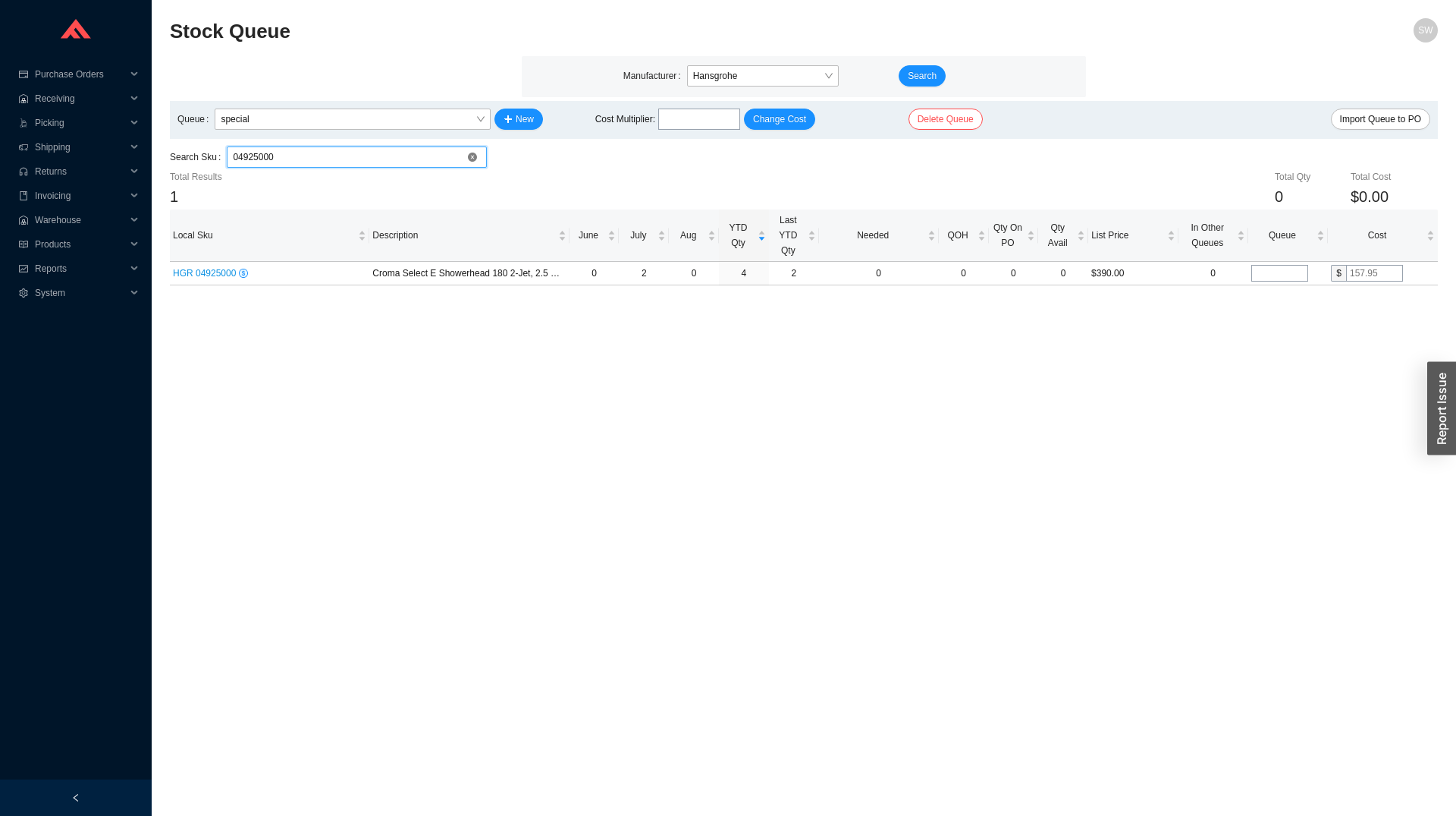
click at [287, 151] on input "04925000" at bounding box center [357, 156] width 248 height 20
paste input "14877801"
type input "14877801"
click at [193, 273] on span "HGR 14877801" at bounding box center [205, 273] width 66 height 10
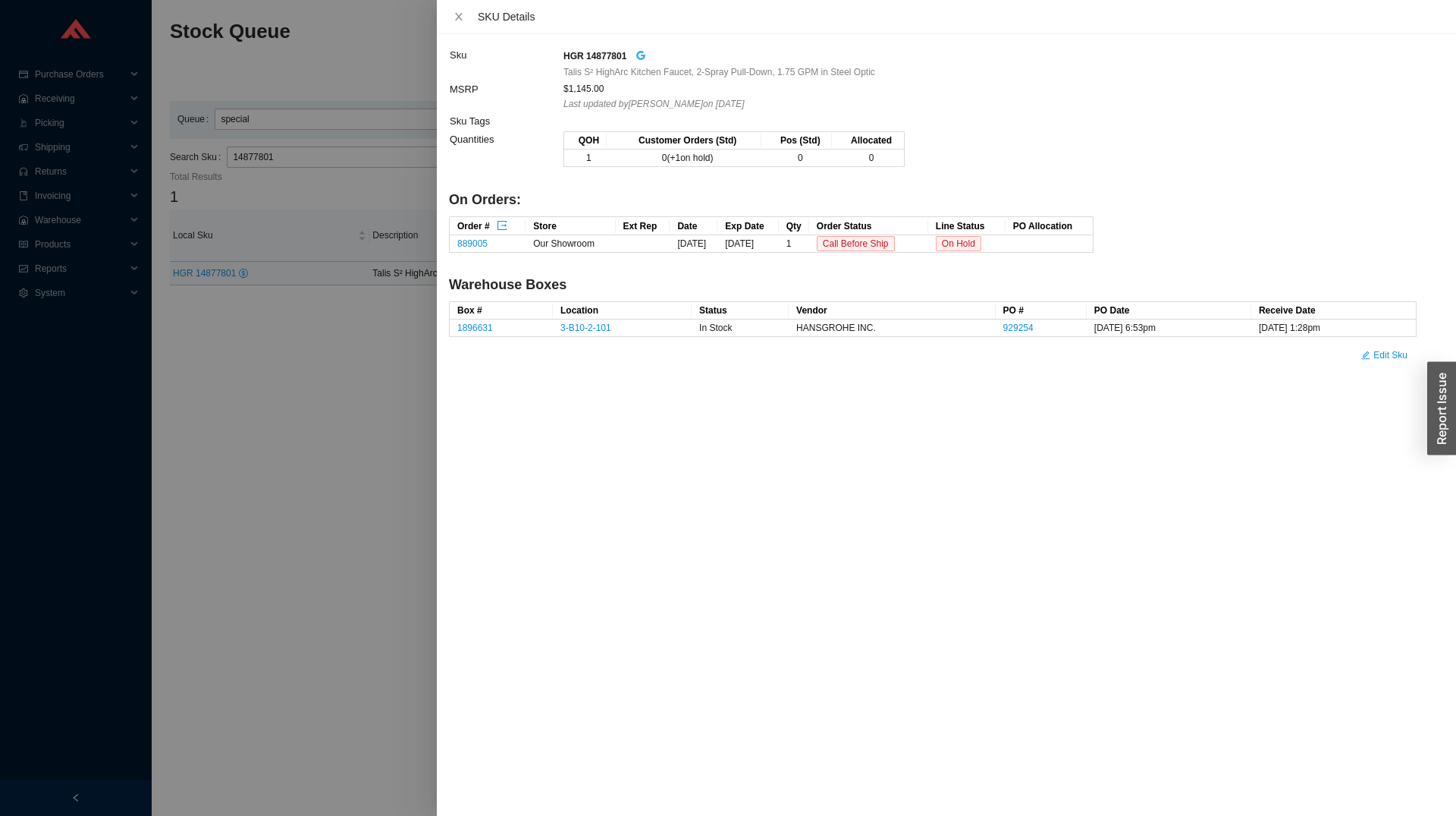
click at [637, 51] on icon "google" at bounding box center [640, 55] width 10 height 10
click at [337, 482] on div at bounding box center [728, 408] width 1456 height 816
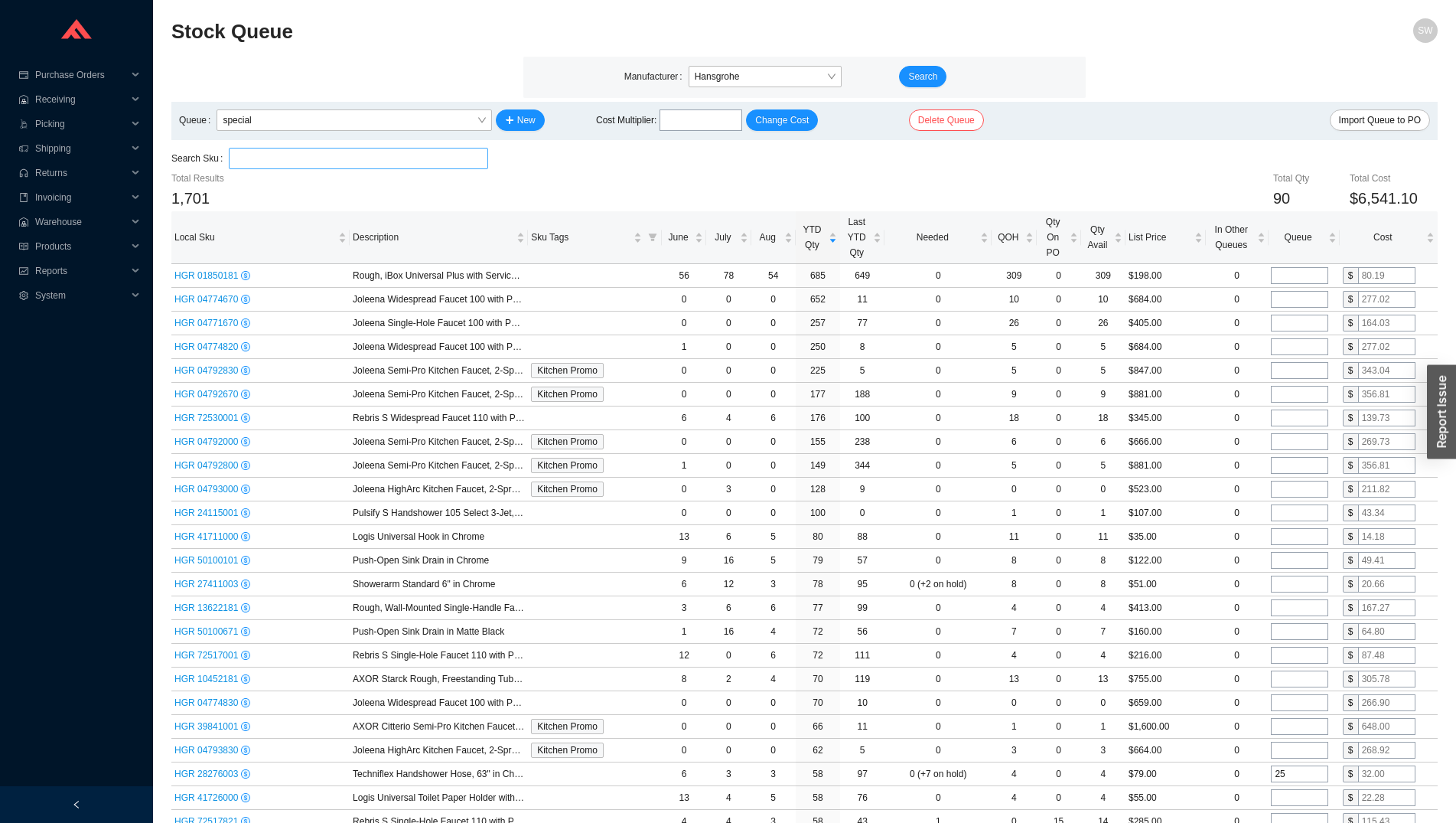
click at [361, 160] on input "search" at bounding box center [358, 158] width 246 height 20
paste input "71800001"
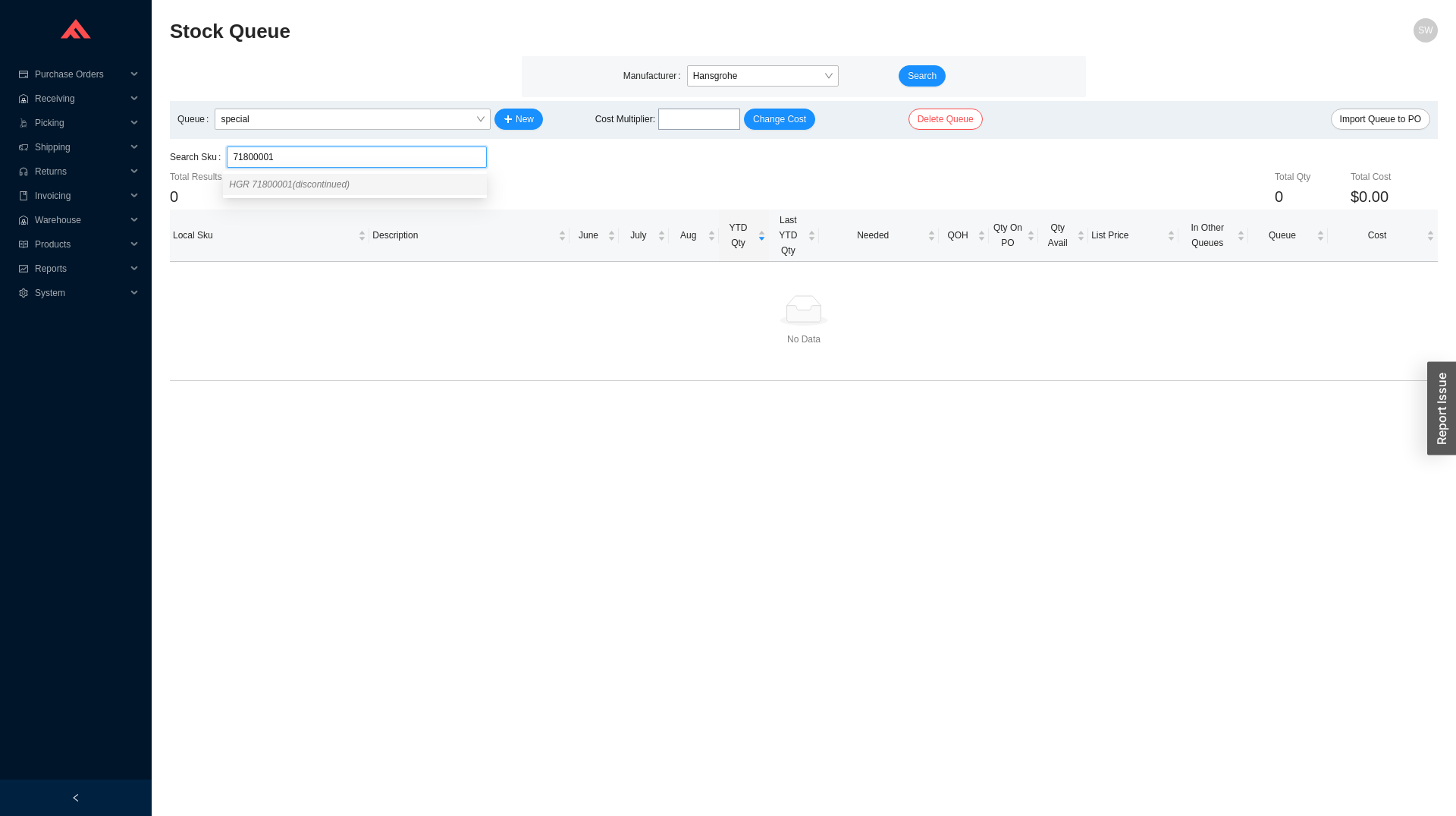
click at [348, 184] on div "HGR 71800001 (discontinued)" at bounding box center [354, 184] width 252 height 14
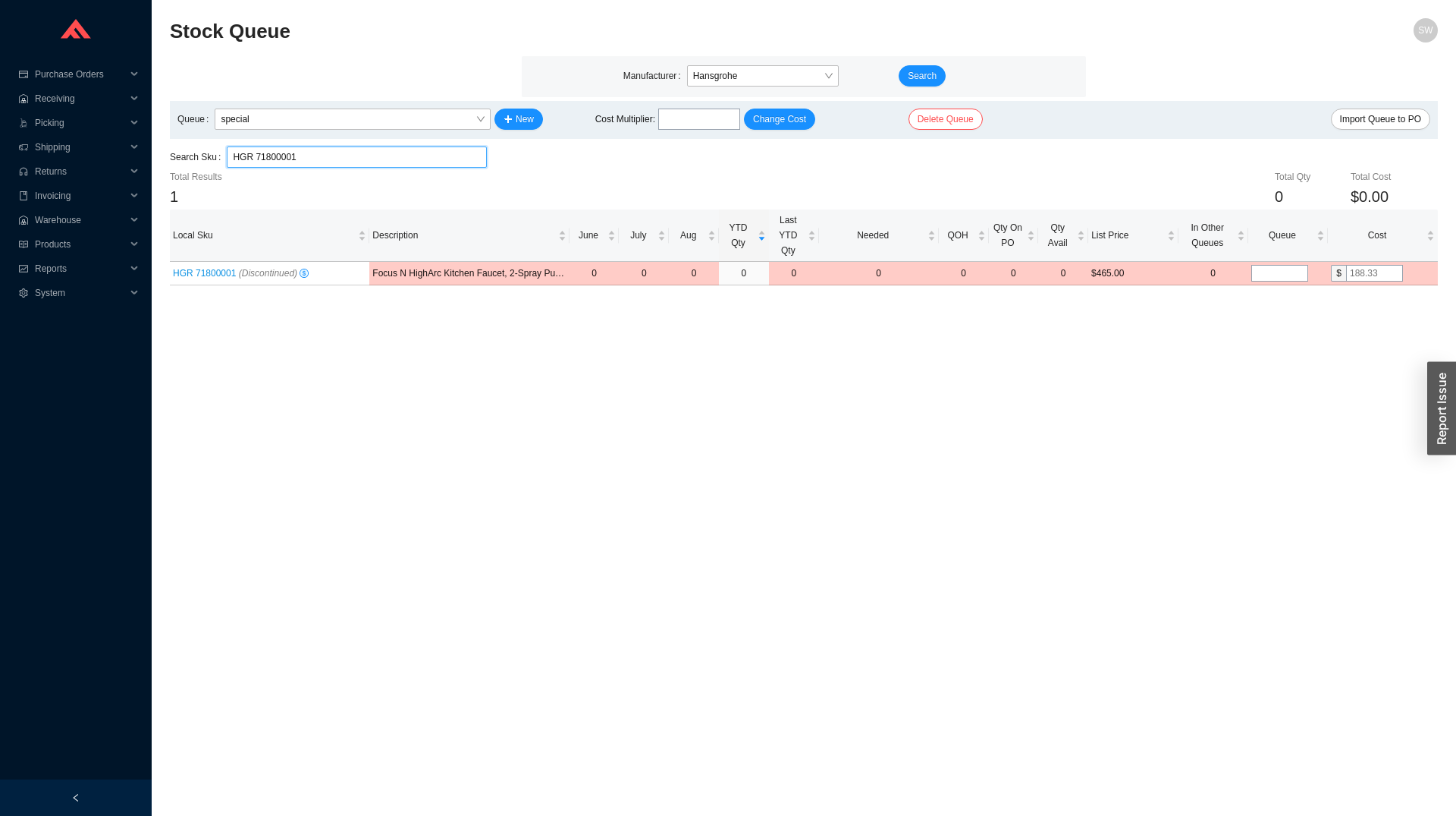
type input "HGR 71800001"
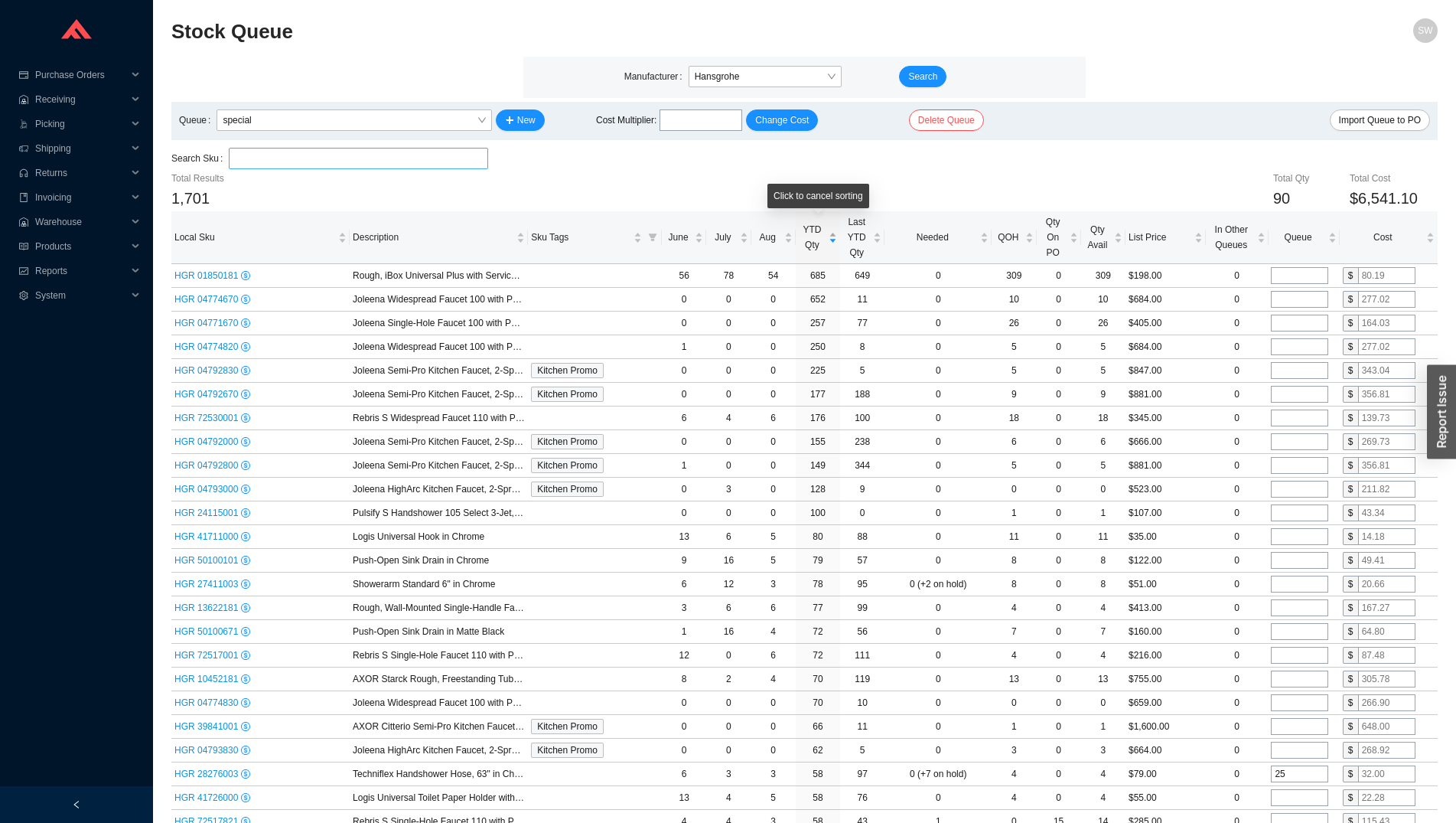
click at [816, 245] on span "YTD Qty" at bounding box center [812, 237] width 27 height 30
click at [815, 245] on span "YTD Qty" at bounding box center [812, 237] width 27 height 30
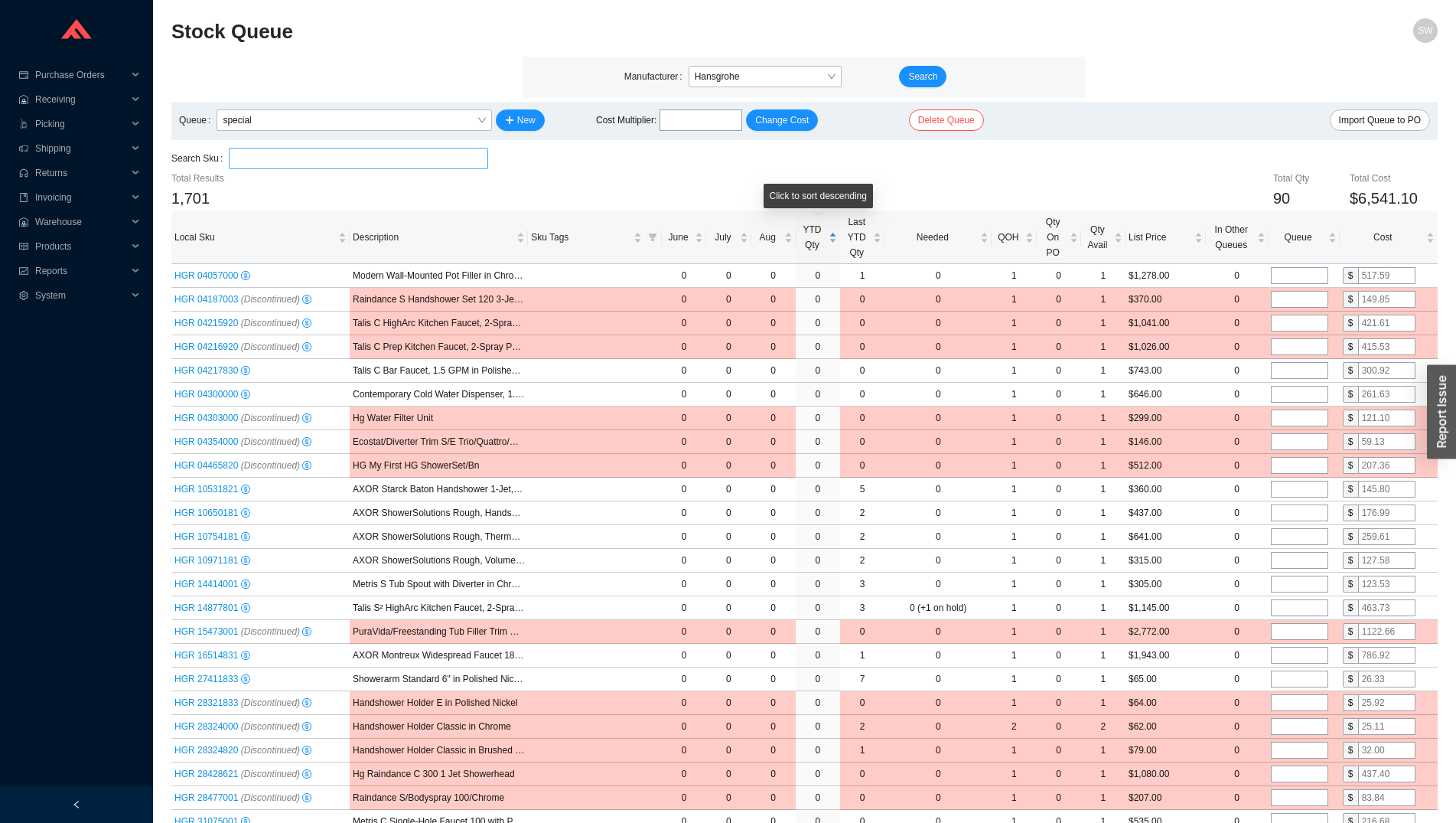
click at [813, 245] on span "YTD Qty" at bounding box center [812, 237] width 27 height 30
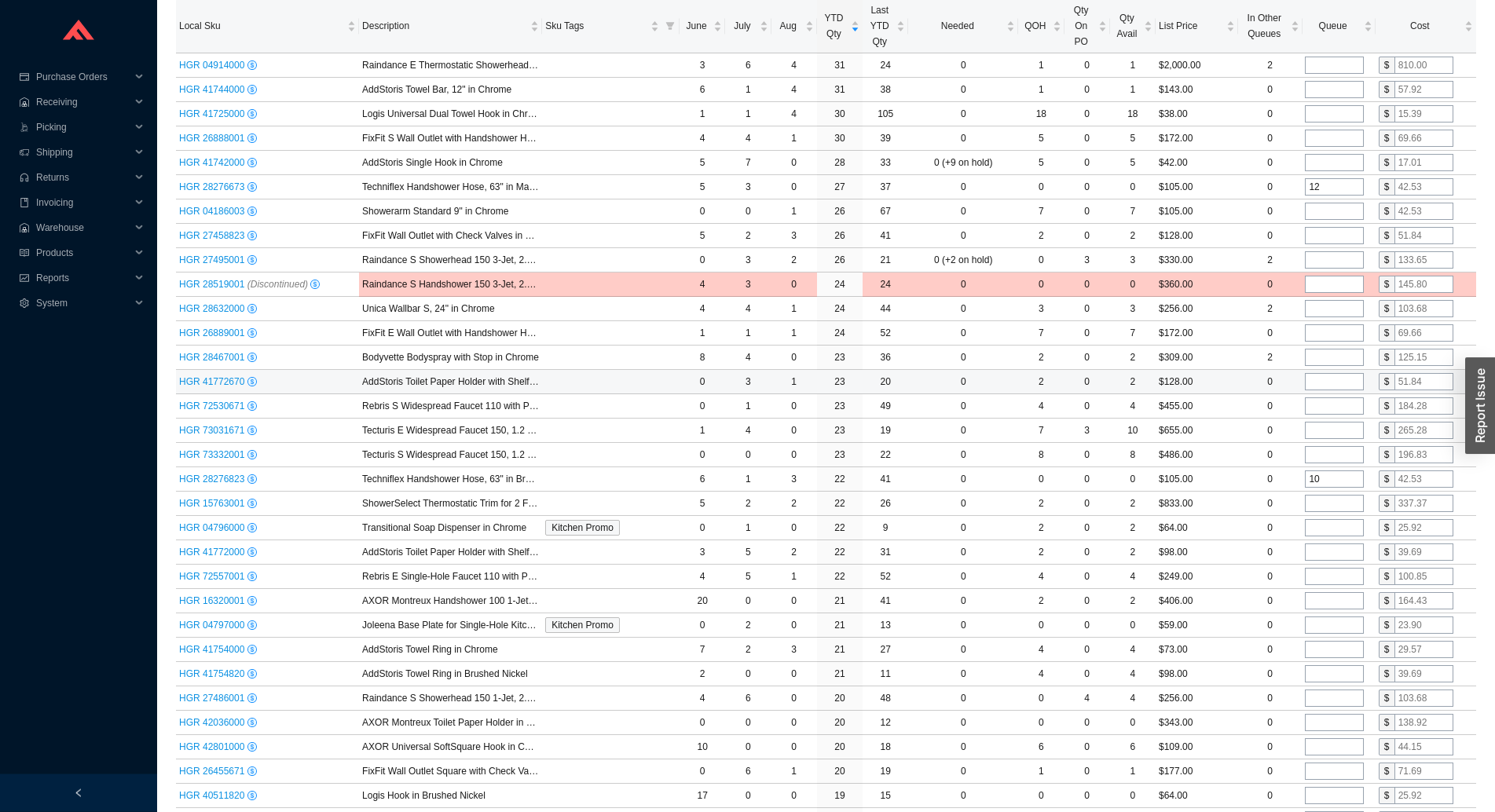
scroll to position [23, 0]
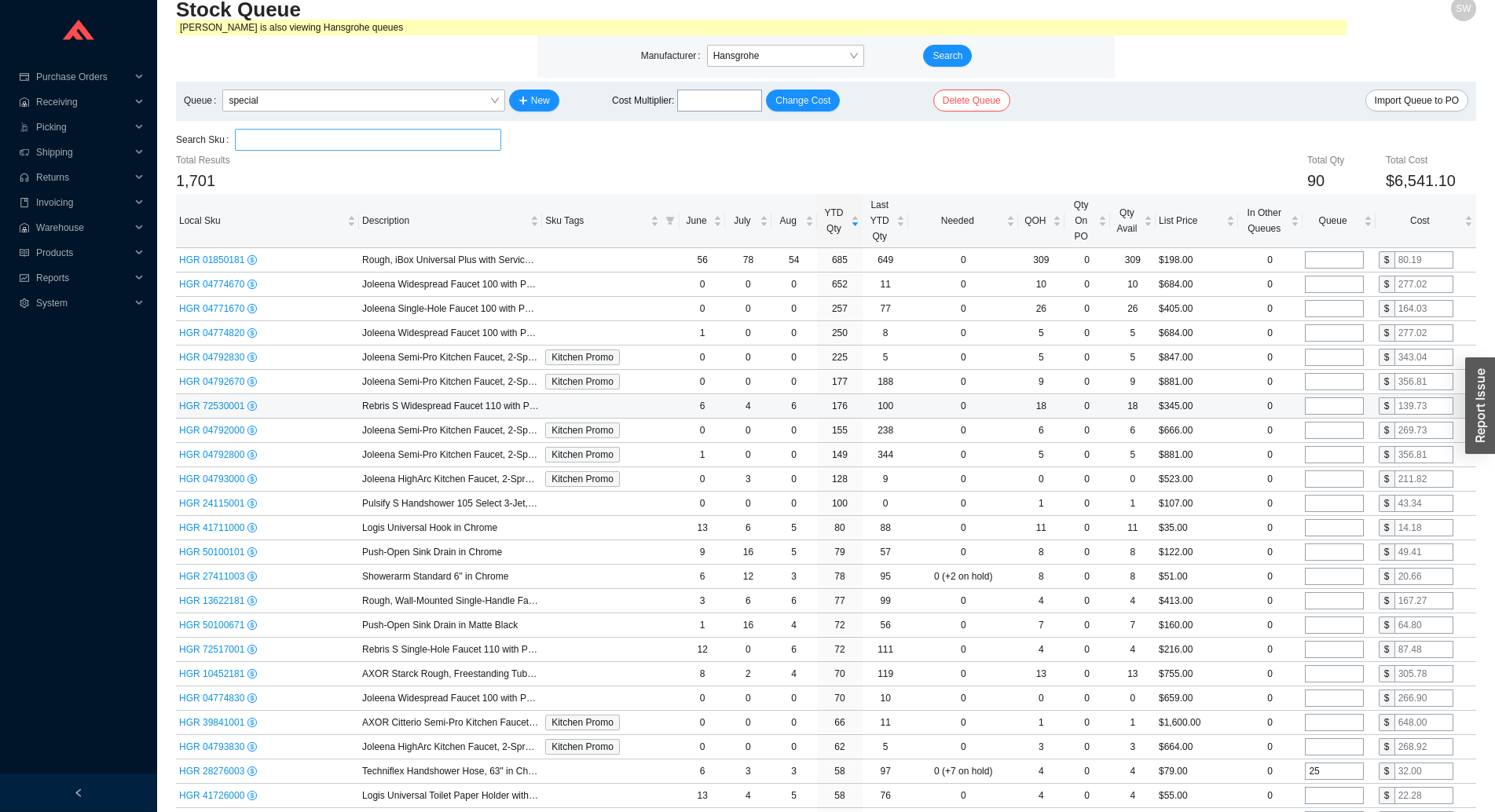
click at [215, 408] on span "HGR 72530001" at bounding box center [213, 406] width 69 height 11
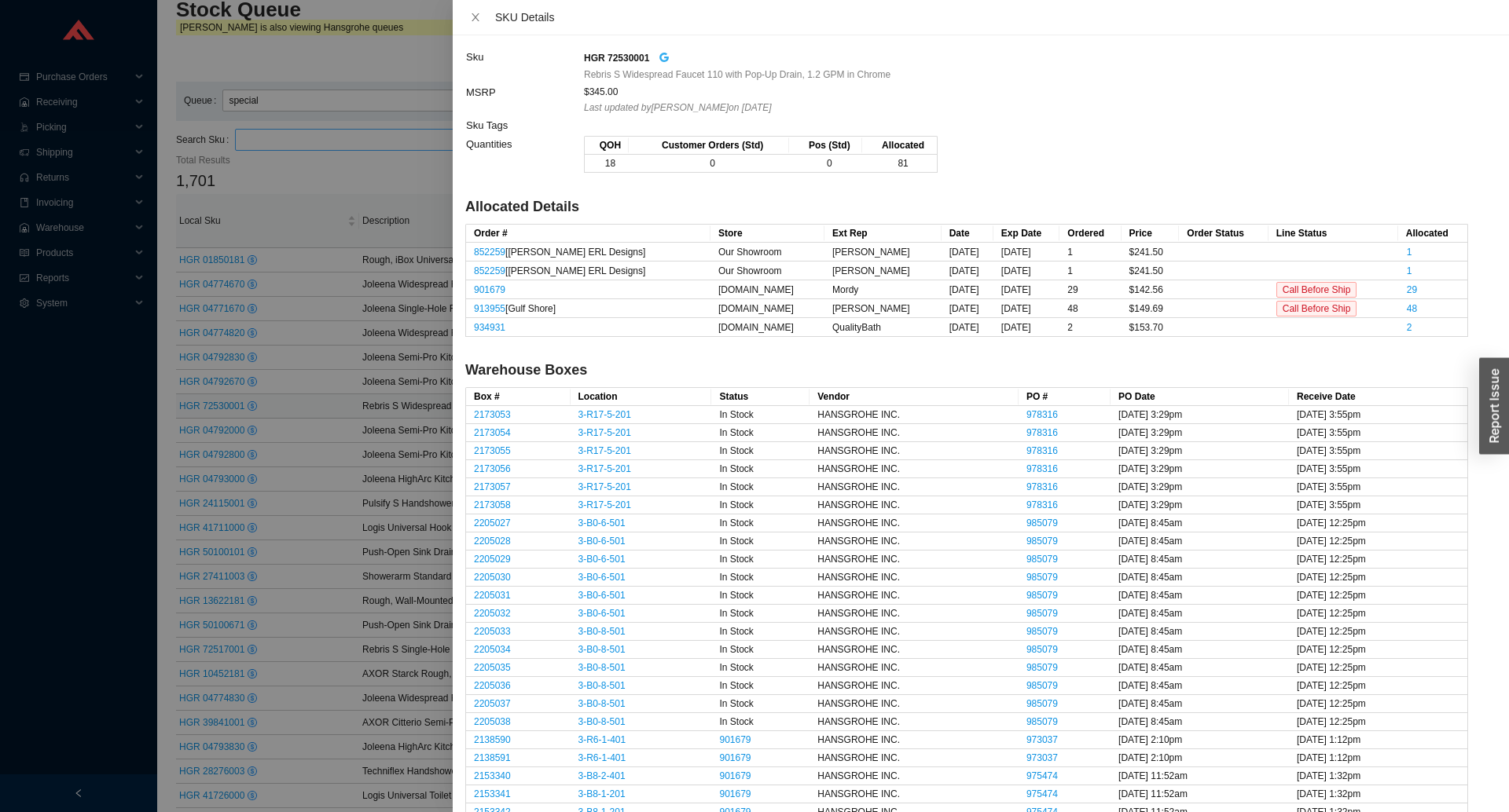
click at [660, 53] on icon "google" at bounding box center [664, 57] width 11 height 11
click at [358, 179] on div at bounding box center [754, 406] width 1509 height 812
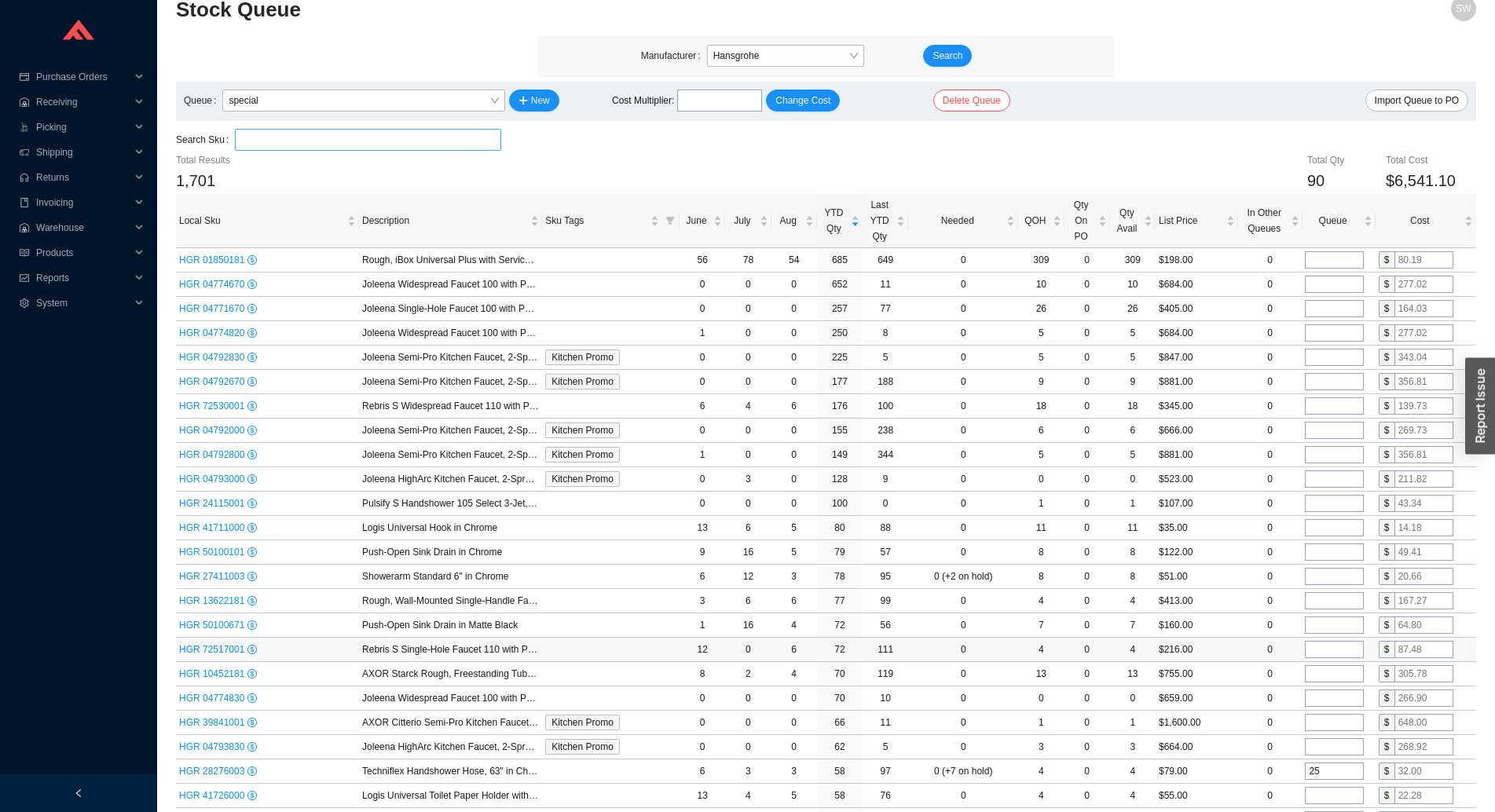
click at [203, 649] on span "HGR 72517001" at bounding box center [213, 650] width 69 height 11
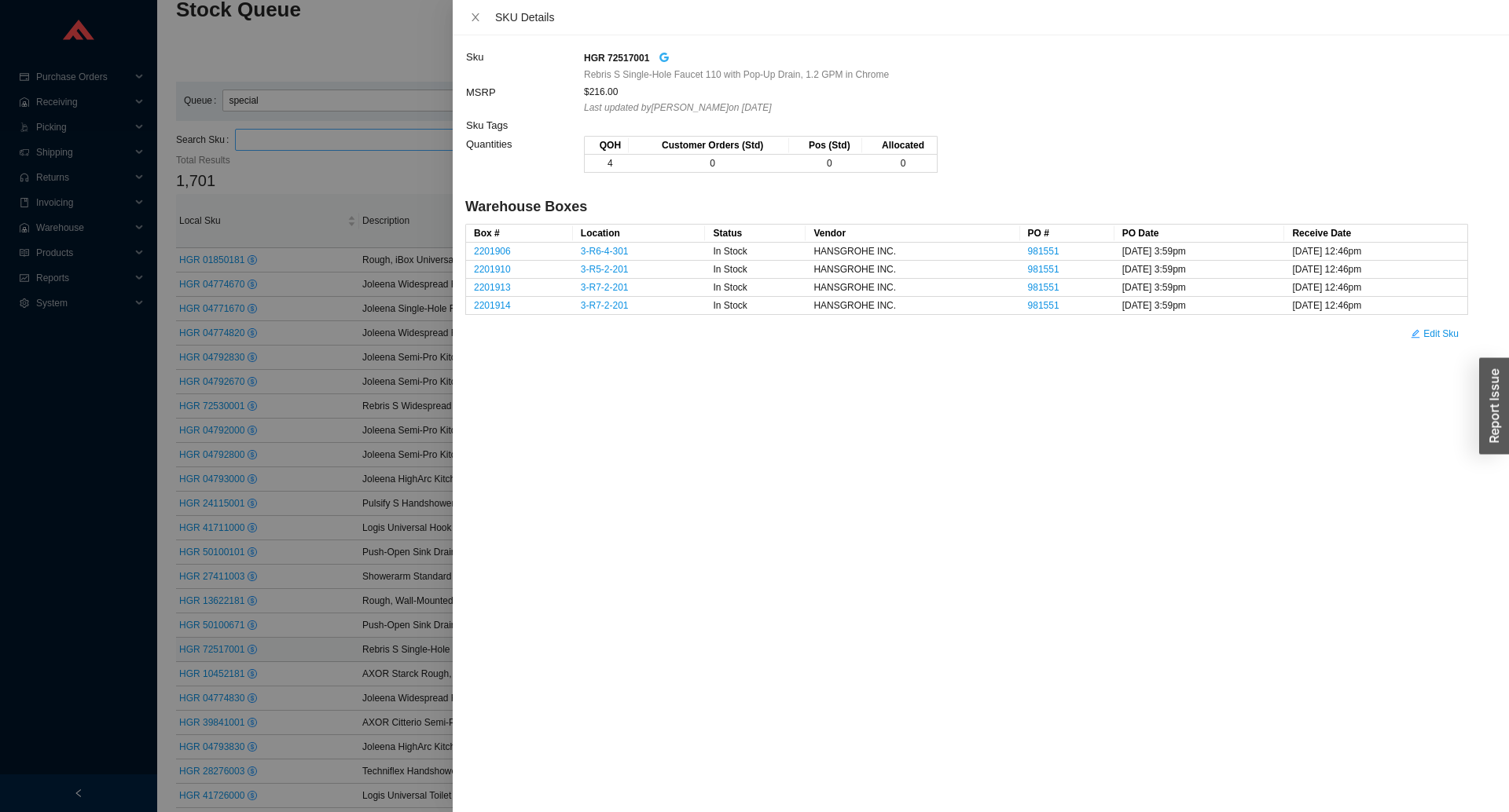
click at [660, 56] on icon "google" at bounding box center [665, 57] width 10 height 10
click at [309, 472] on div at bounding box center [754, 406] width 1509 height 812
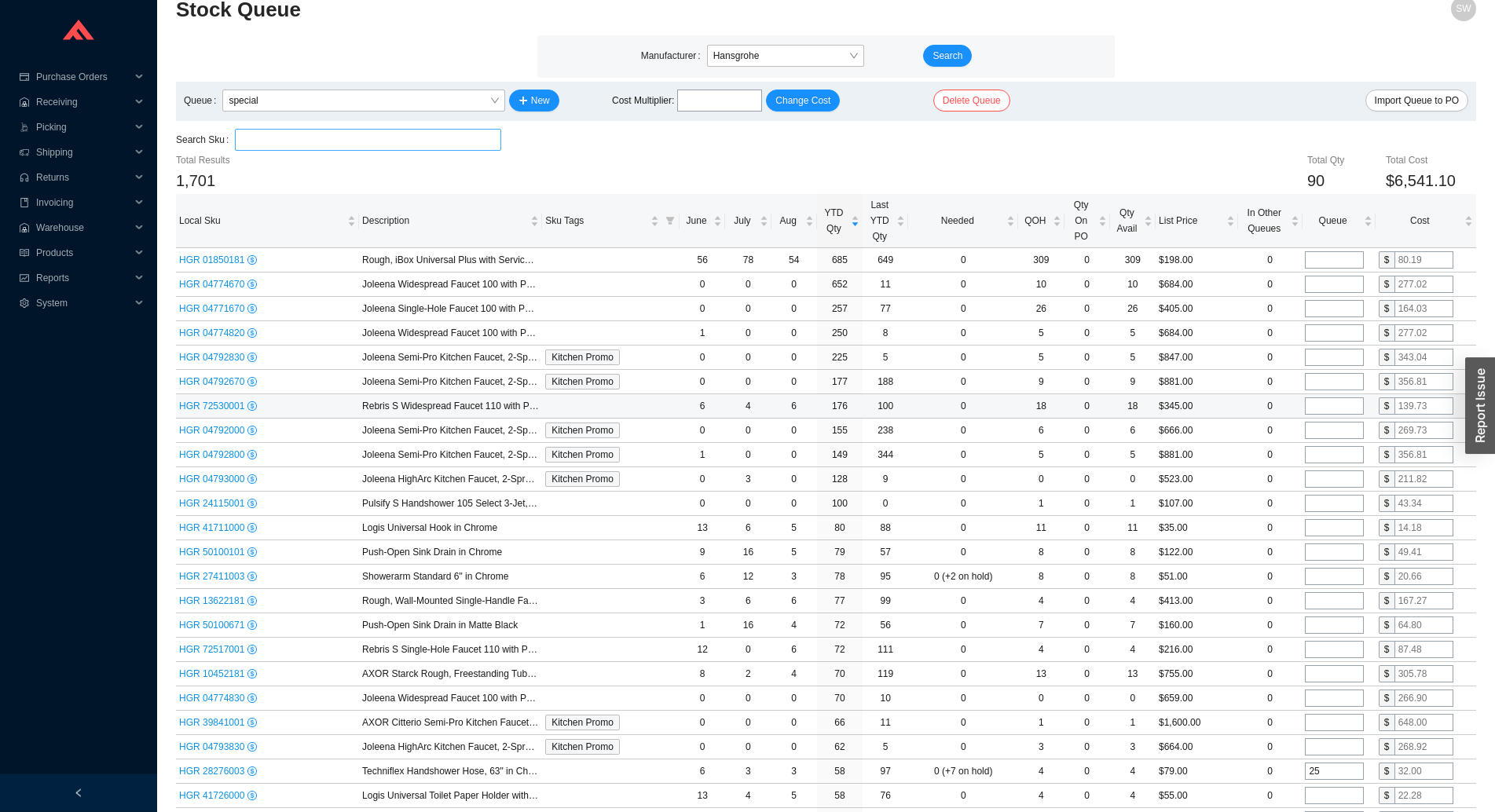
click at [210, 409] on span "HGR 72530001" at bounding box center [213, 406] width 69 height 11
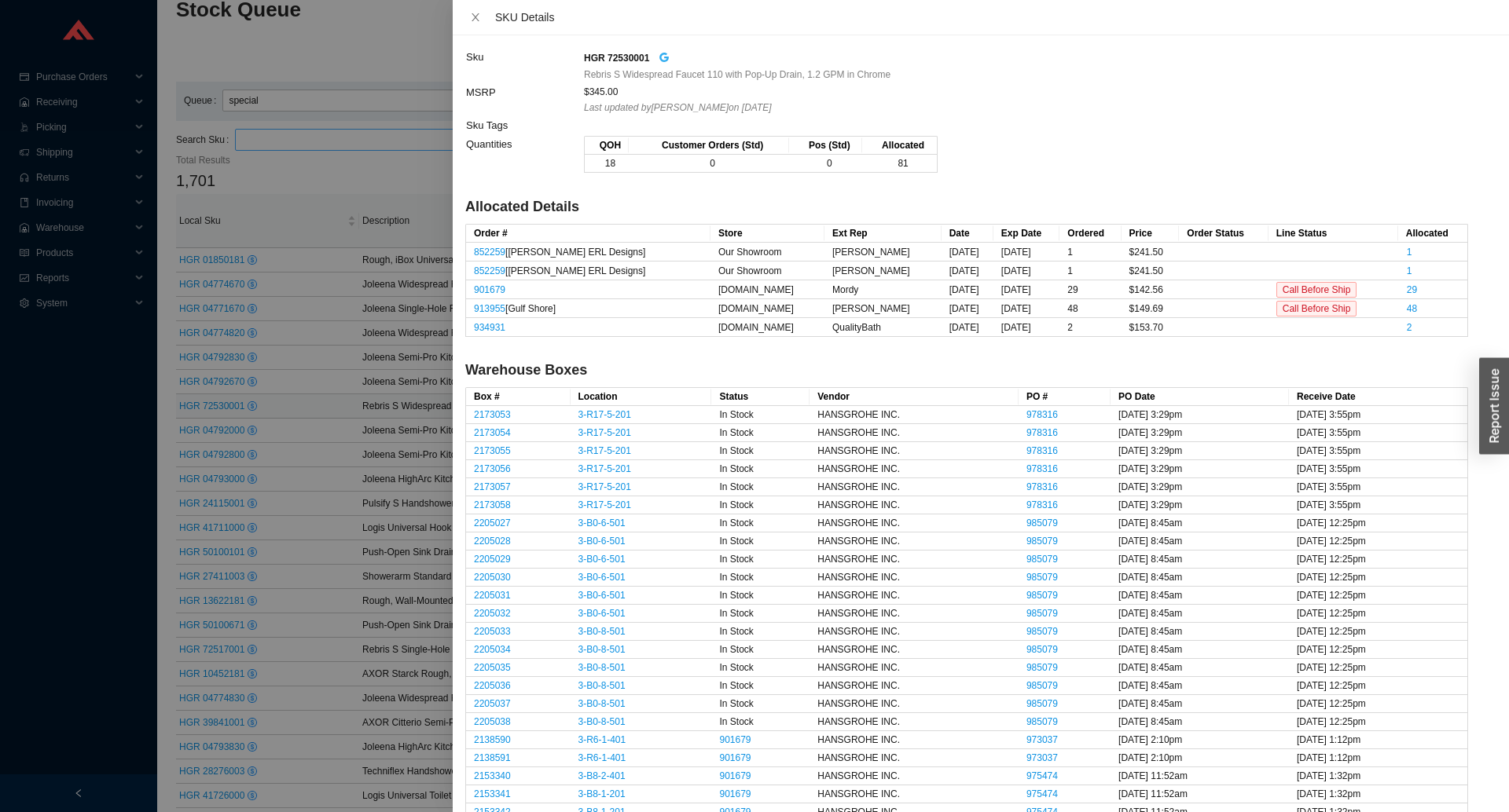
click at [663, 54] on icon "google" at bounding box center [665, 57] width 10 height 10
click at [379, 382] on div at bounding box center [754, 406] width 1509 height 812
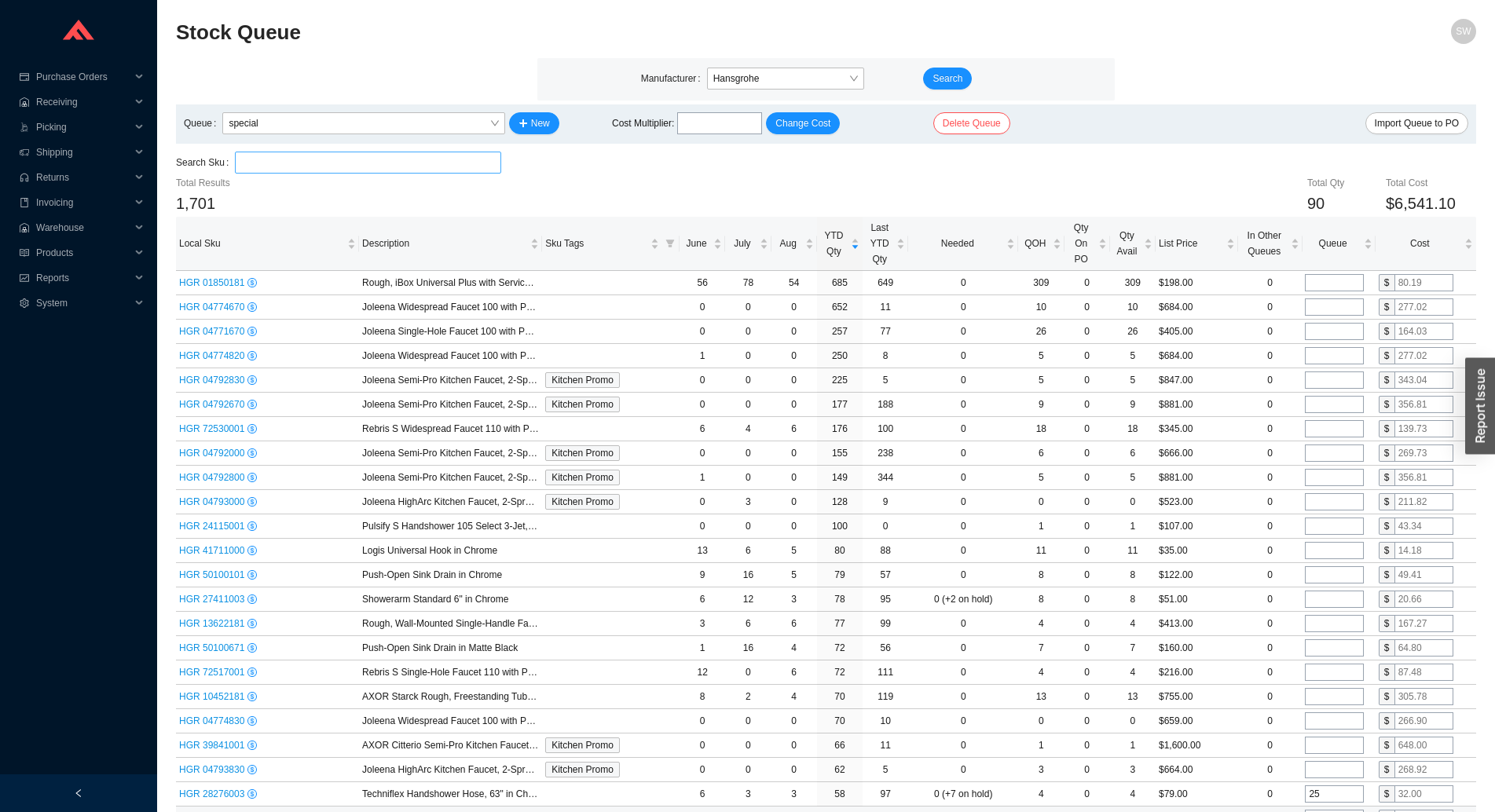
scroll to position [437, 0]
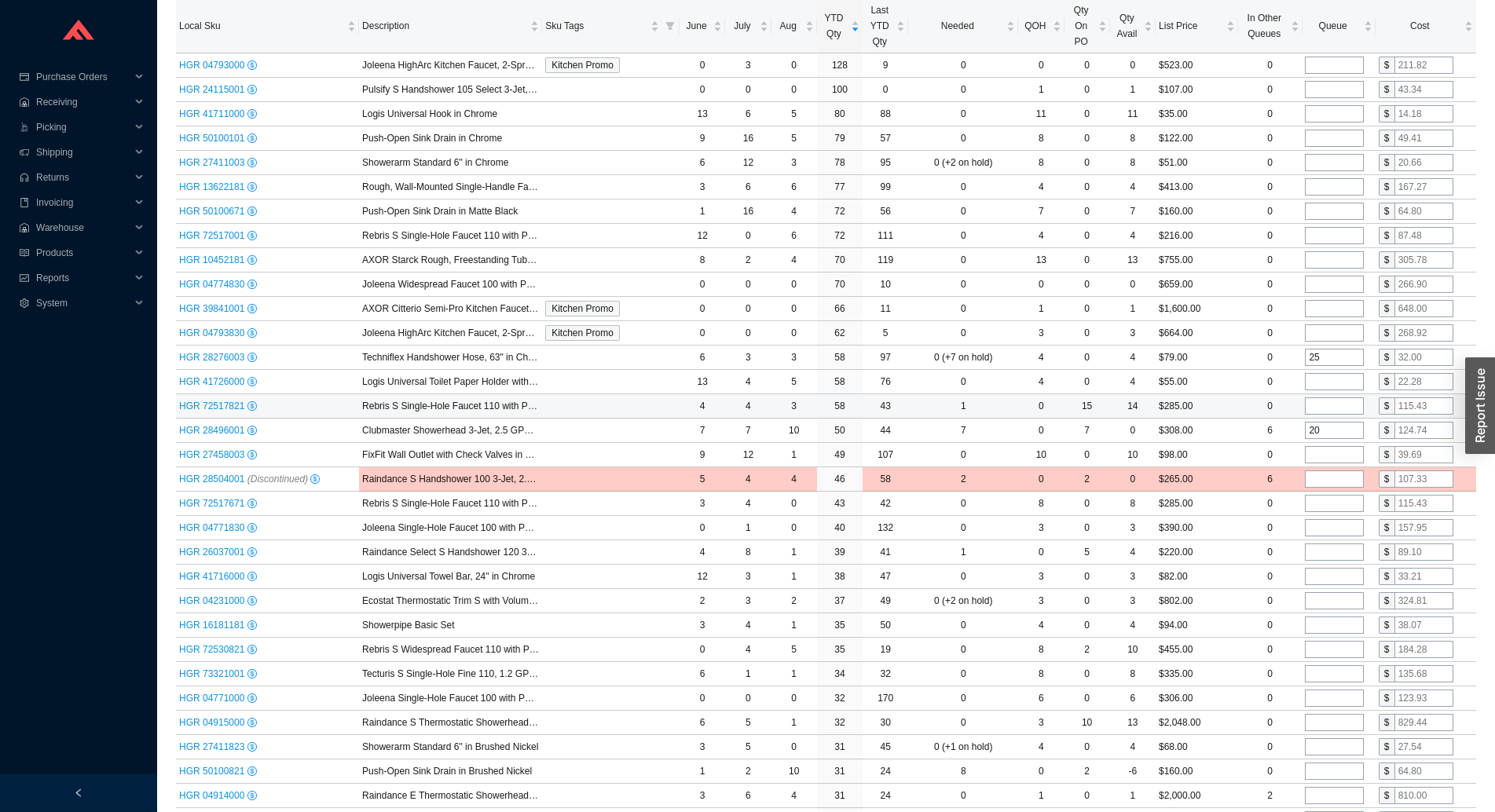
click at [202, 404] on span "HGR 72517821" at bounding box center [213, 406] width 69 height 11
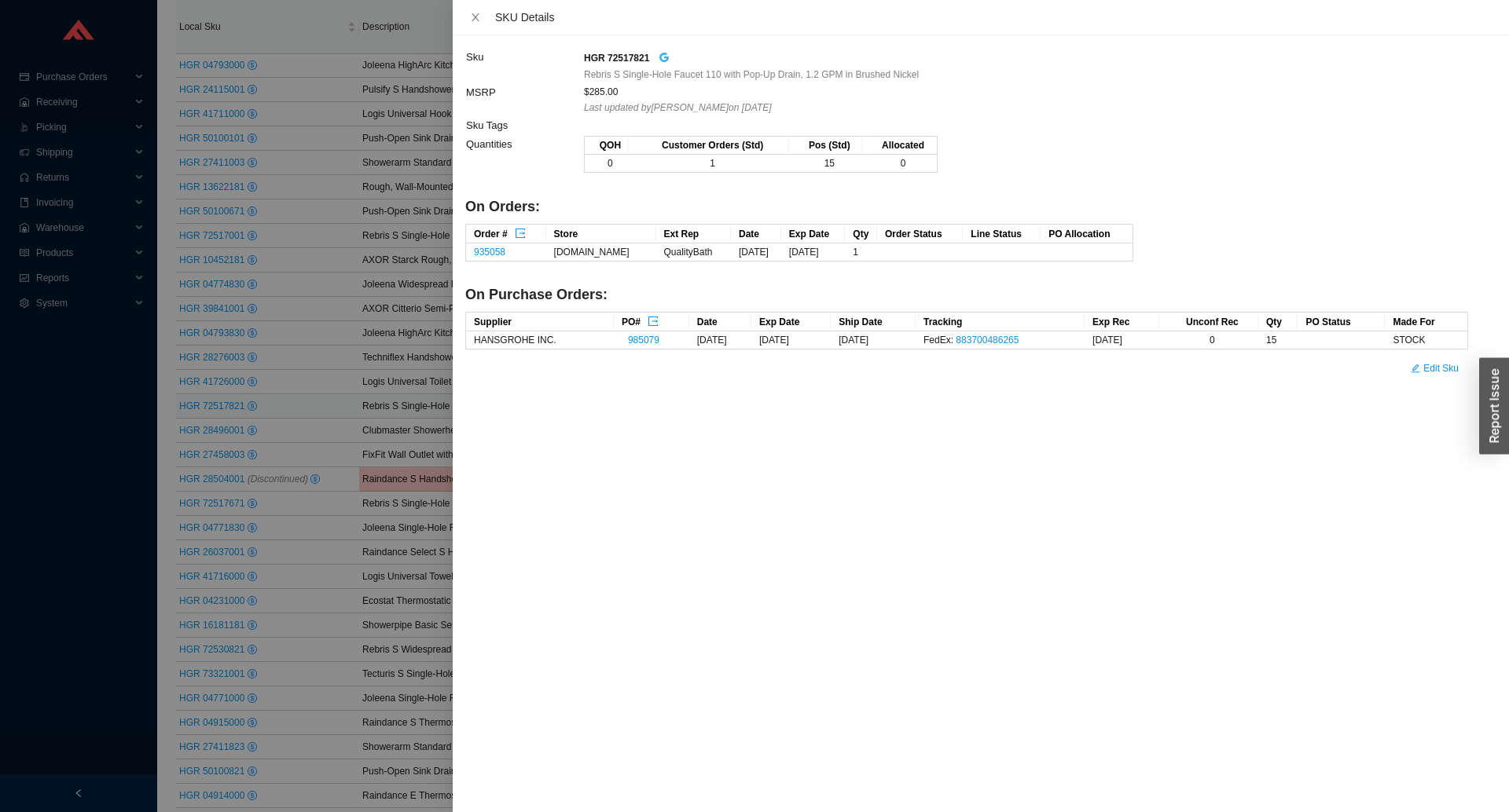
click at [665, 56] on icon "google" at bounding box center [664, 57] width 11 height 11
click at [275, 510] on div at bounding box center [754, 406] width 1509 height 812
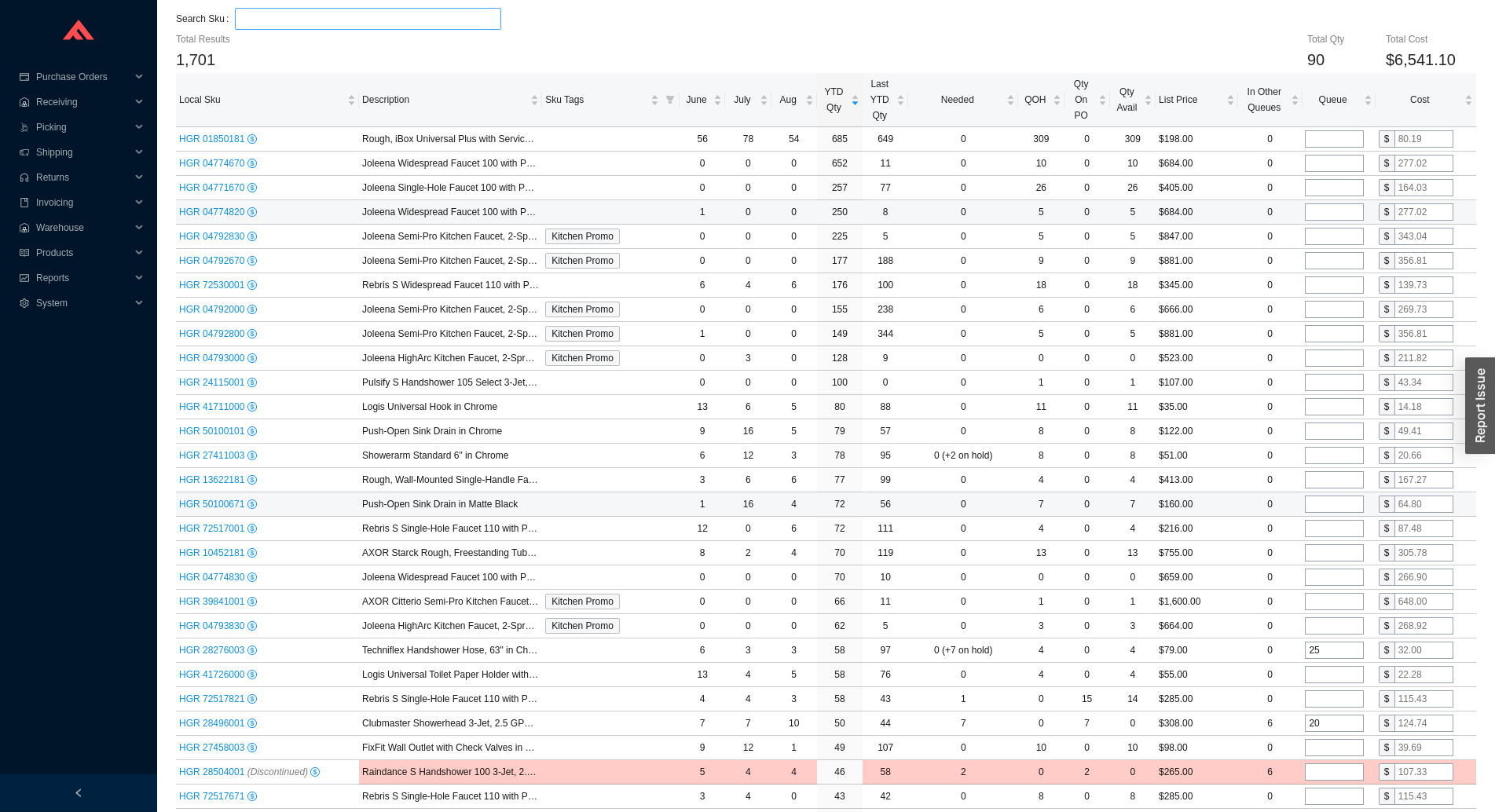
scroll to position [160, 0]
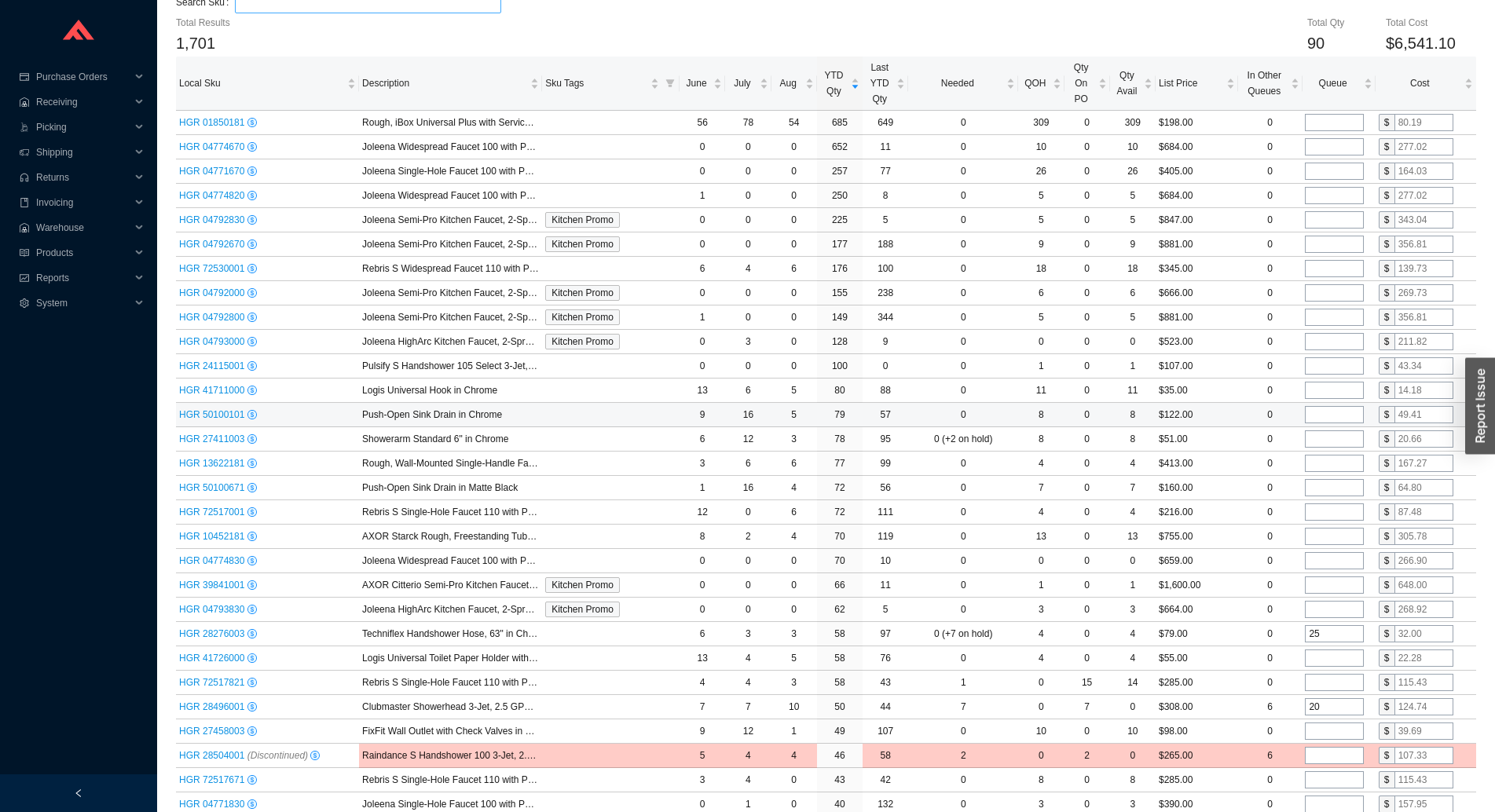
click at [222, 420] on span "HGR 50100101" at bounding box center [213, 415] width 69 height 11
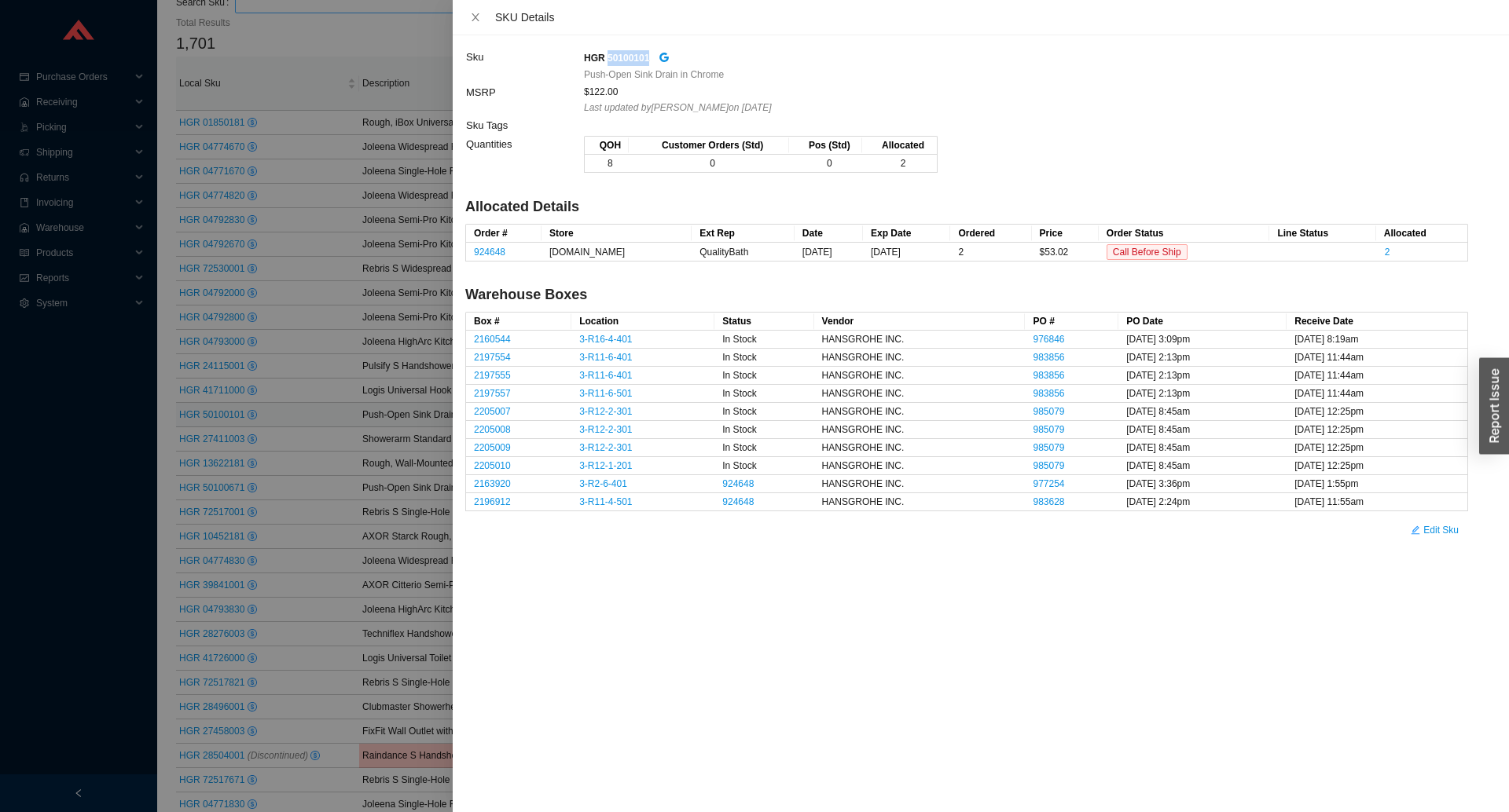
drag, startPoint x: 605, startPoint y: 57, endPoint x: 645, endPoint y: 61, distance: 40.2
click at [645, 61] on strong "HGR 50100101" at bounding box center [616, 58] width 65 height 11
copy strong "50100101"
click at [257, 77] on div at bounding box center [754, 406] width 1509 height 812
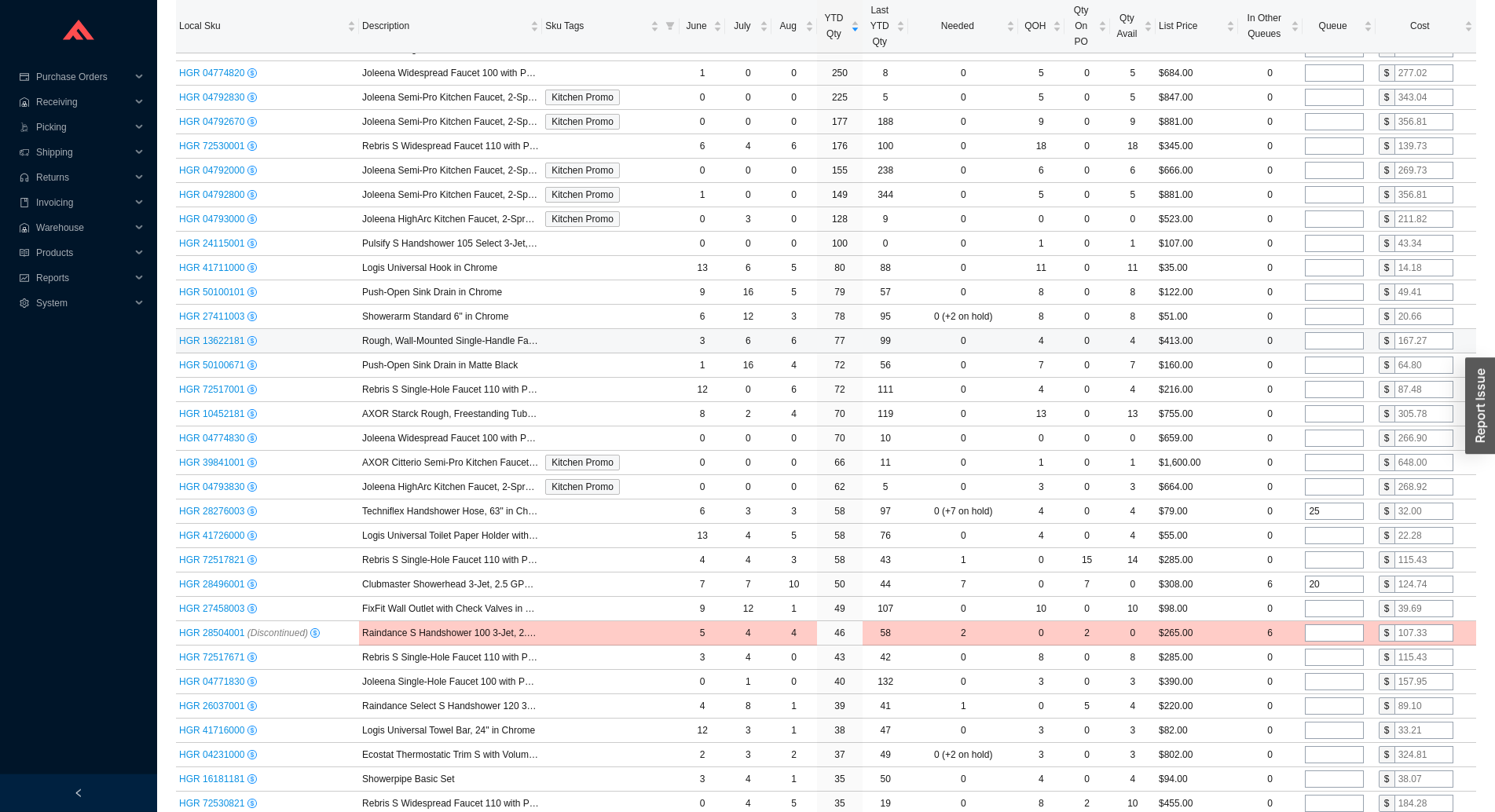
scroll to position [321, 0]
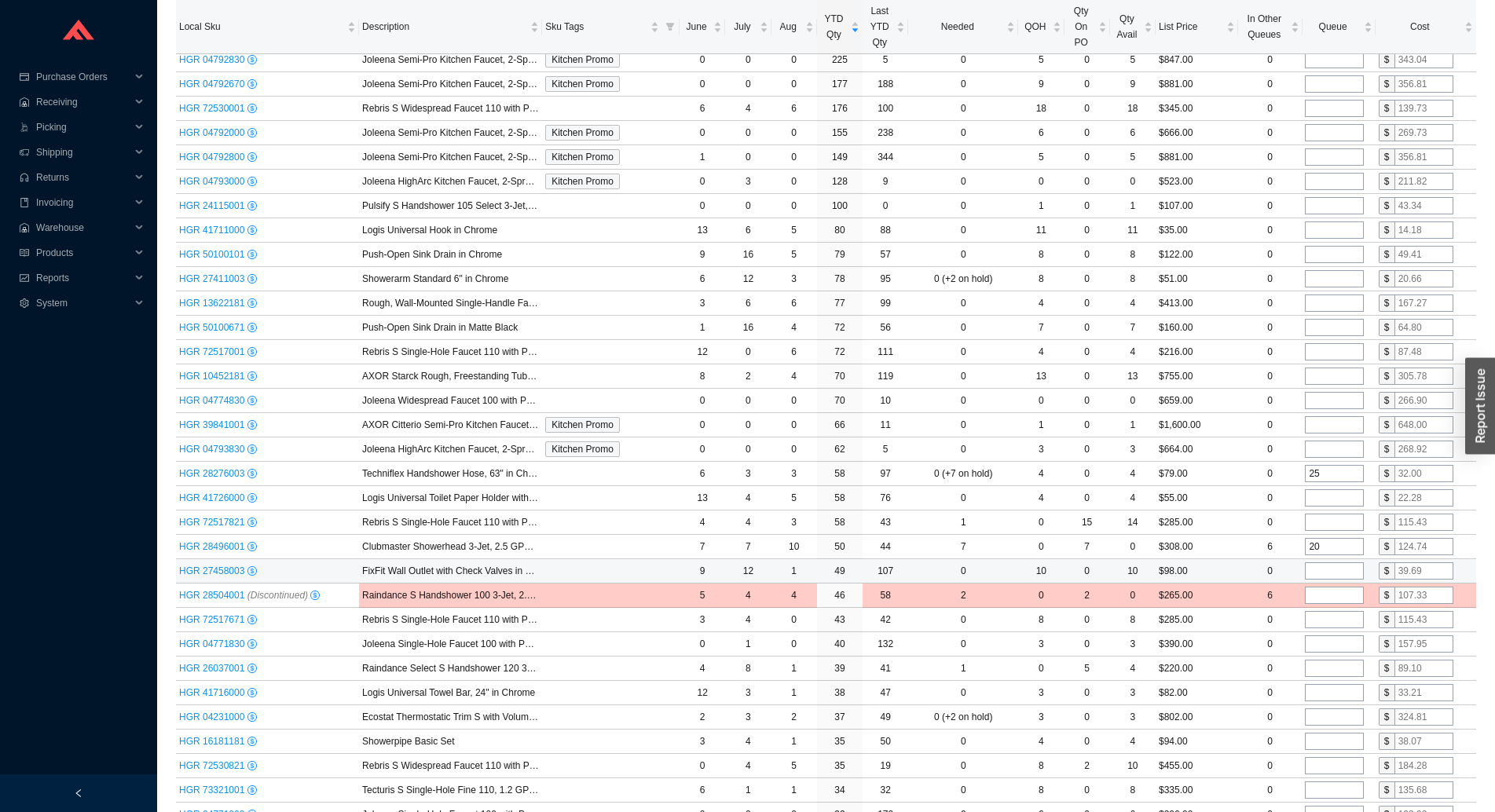
click at [225, 572] on span "HGR 27458003" at bounding box center [213, 571] width 69 height 11
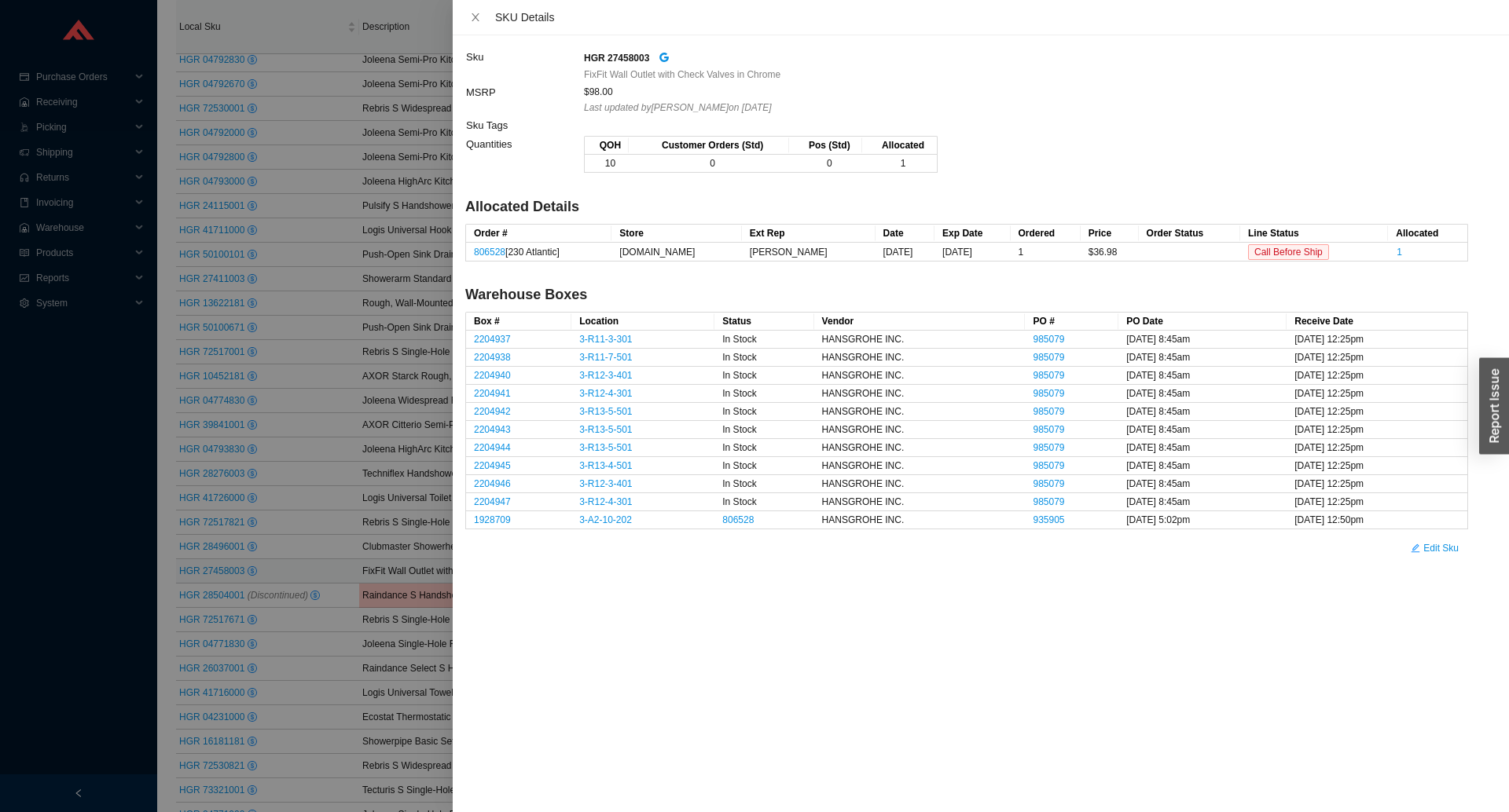
click at [367, 561] on div at bounding box center [754, 406] width 1509 height 812
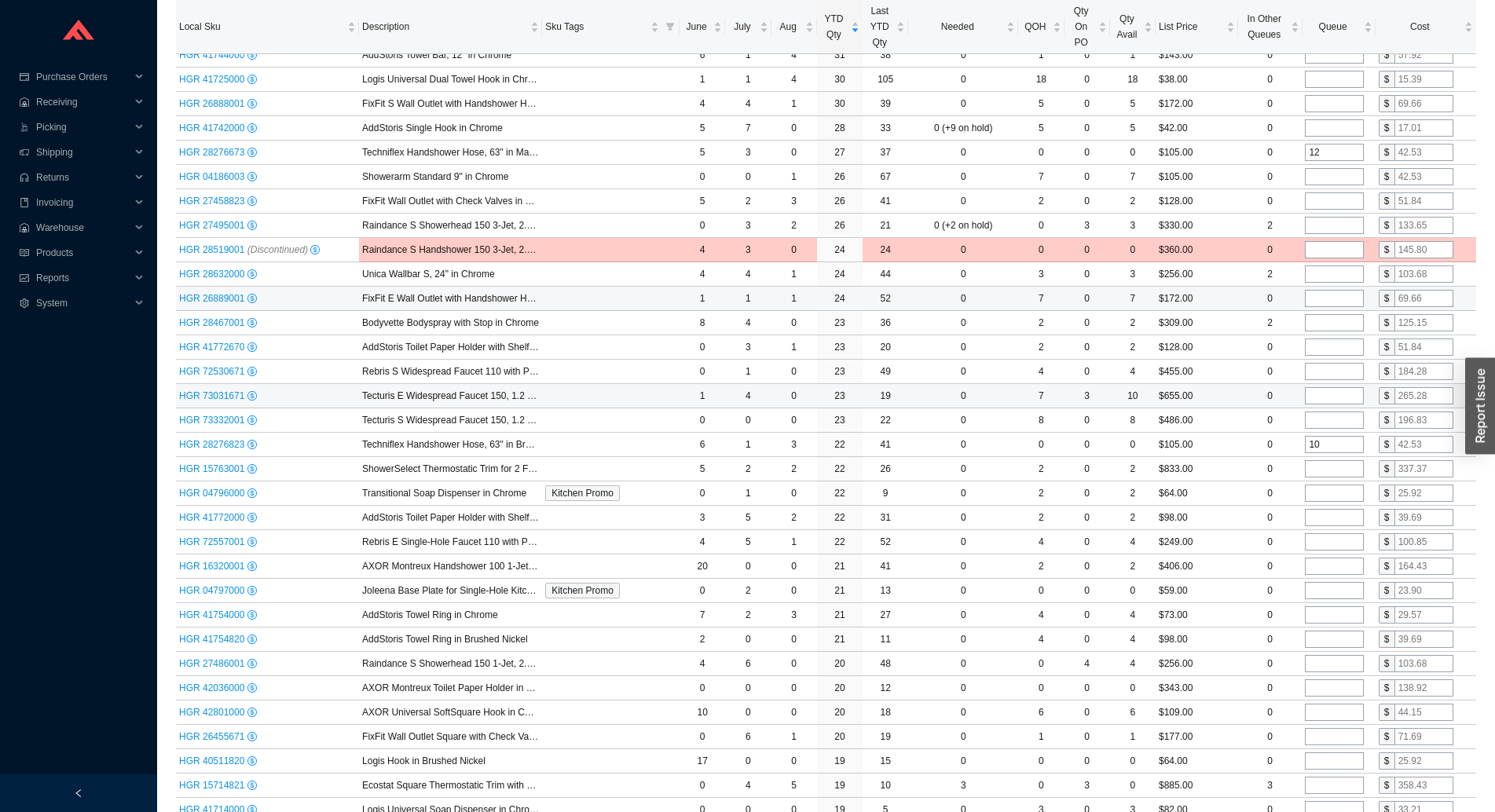
scroll to position [1282, 0]
